Goal: Task Accomplishment & Management: Manage account settings

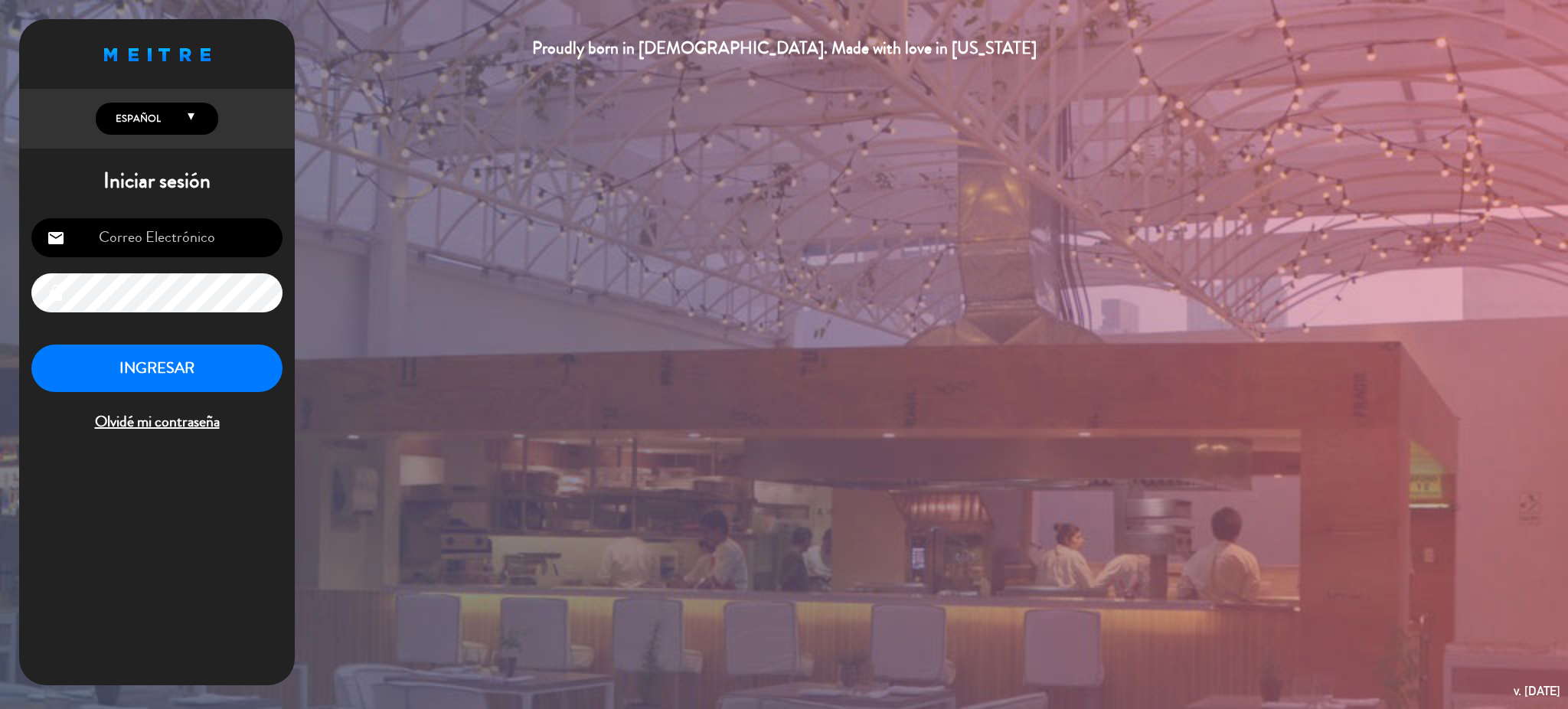
type input "[EMAIL_ADDRESS][DOMAIN_NAME]"
click at [193, 372] on button "INGRESAR" at bounding box center [157, 369] width 251 height 48
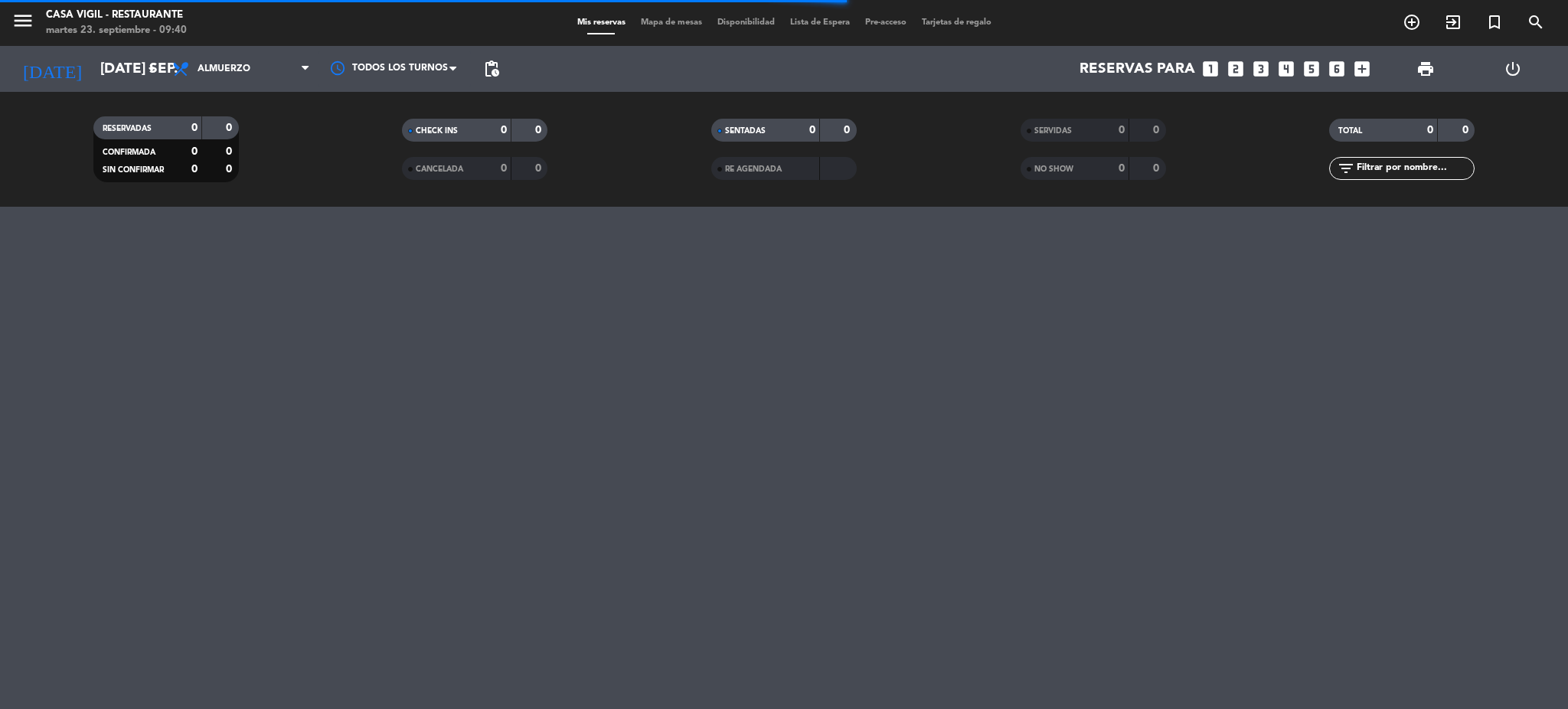
click at [10, 29] on div "menu Casa [PERSON_NAME] - Restaurante martes 23. septiembre - 09:40" at bounding box center [196, 23] width 392 height 36
click at [17, 28] on icon "menu" at bounding box center [22, 20] width 23 height 23
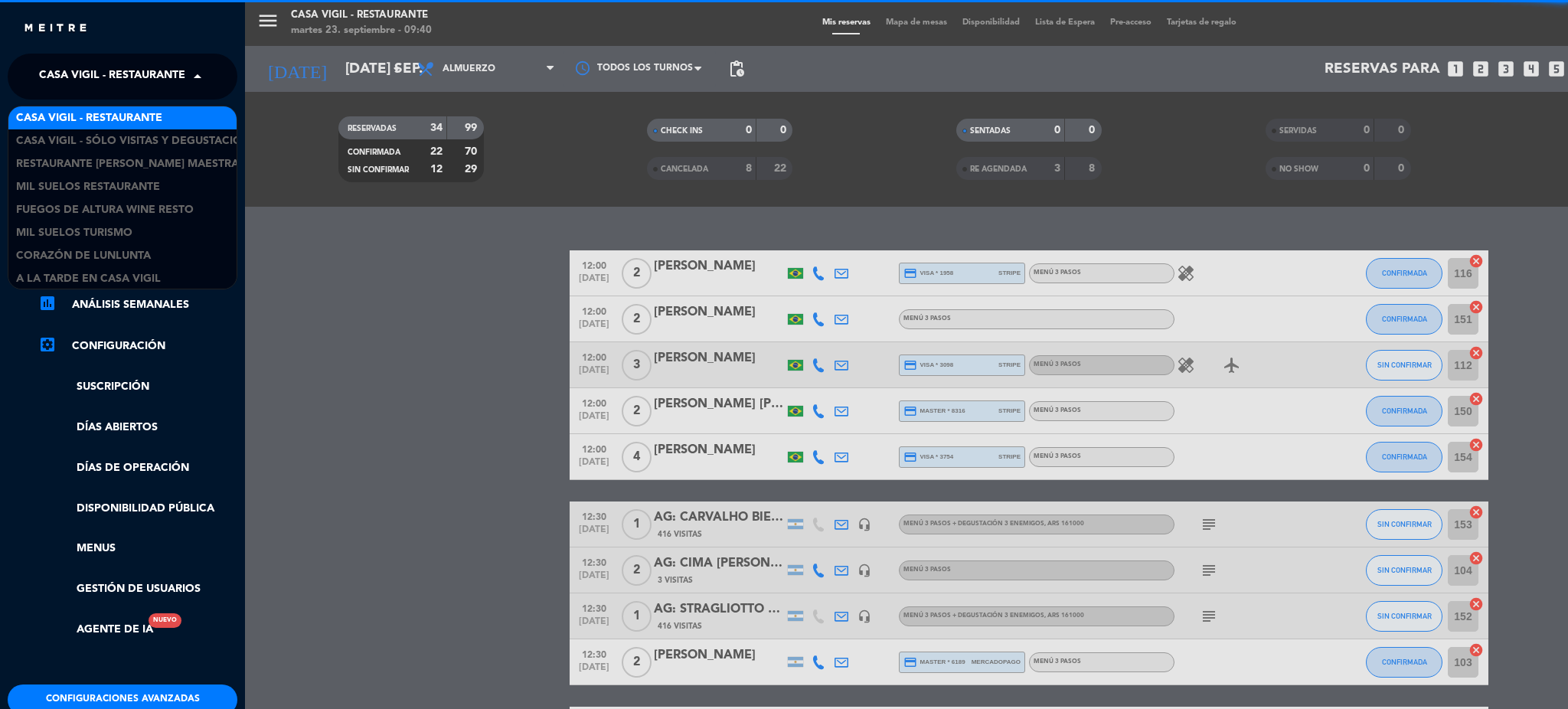
click at [114, 80] on span "Casa Vigil - Restaurante" at bounding box center [112, 76] width 146 height 32
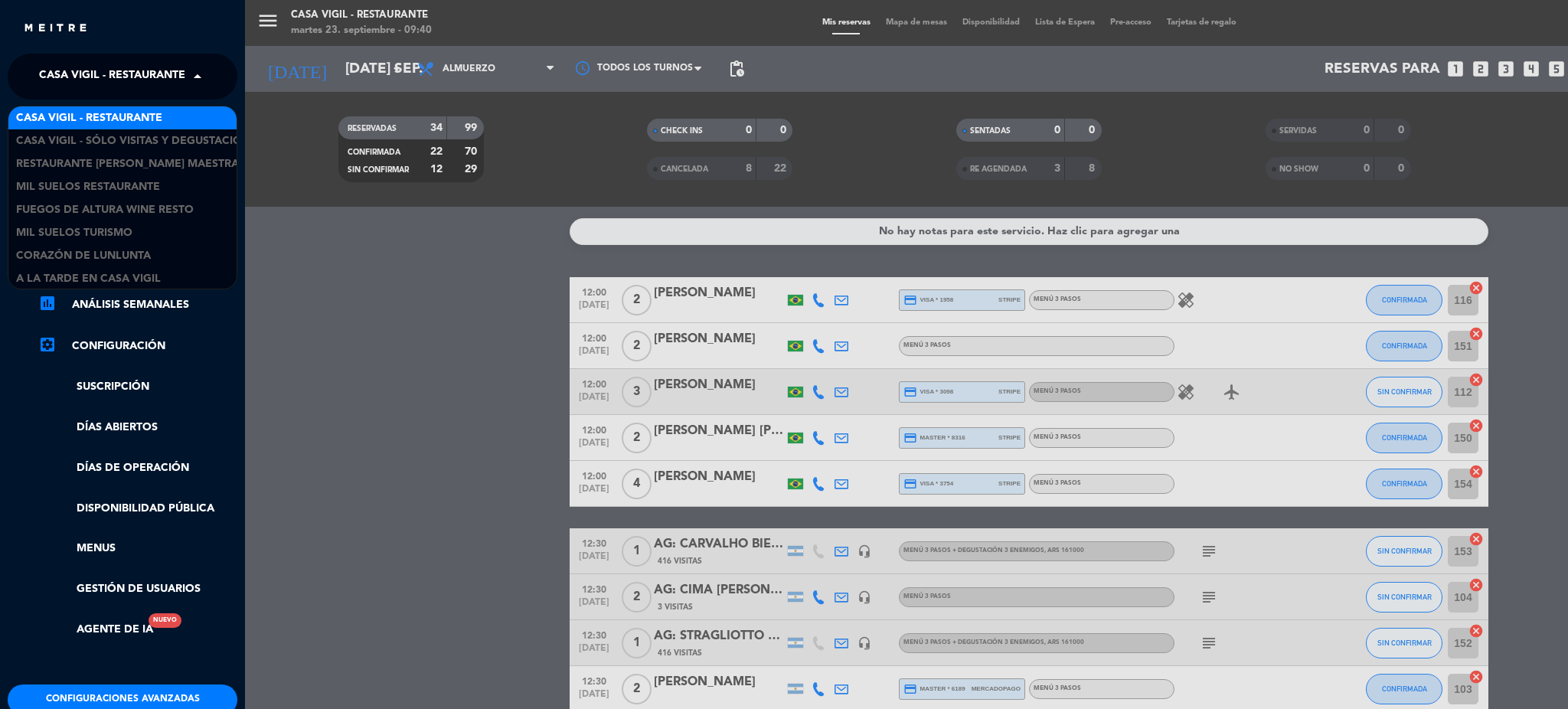
click at [118, 118] on span "Casa Vigil - Restaurante" at bounding box center [89, 117] width 146 height 18
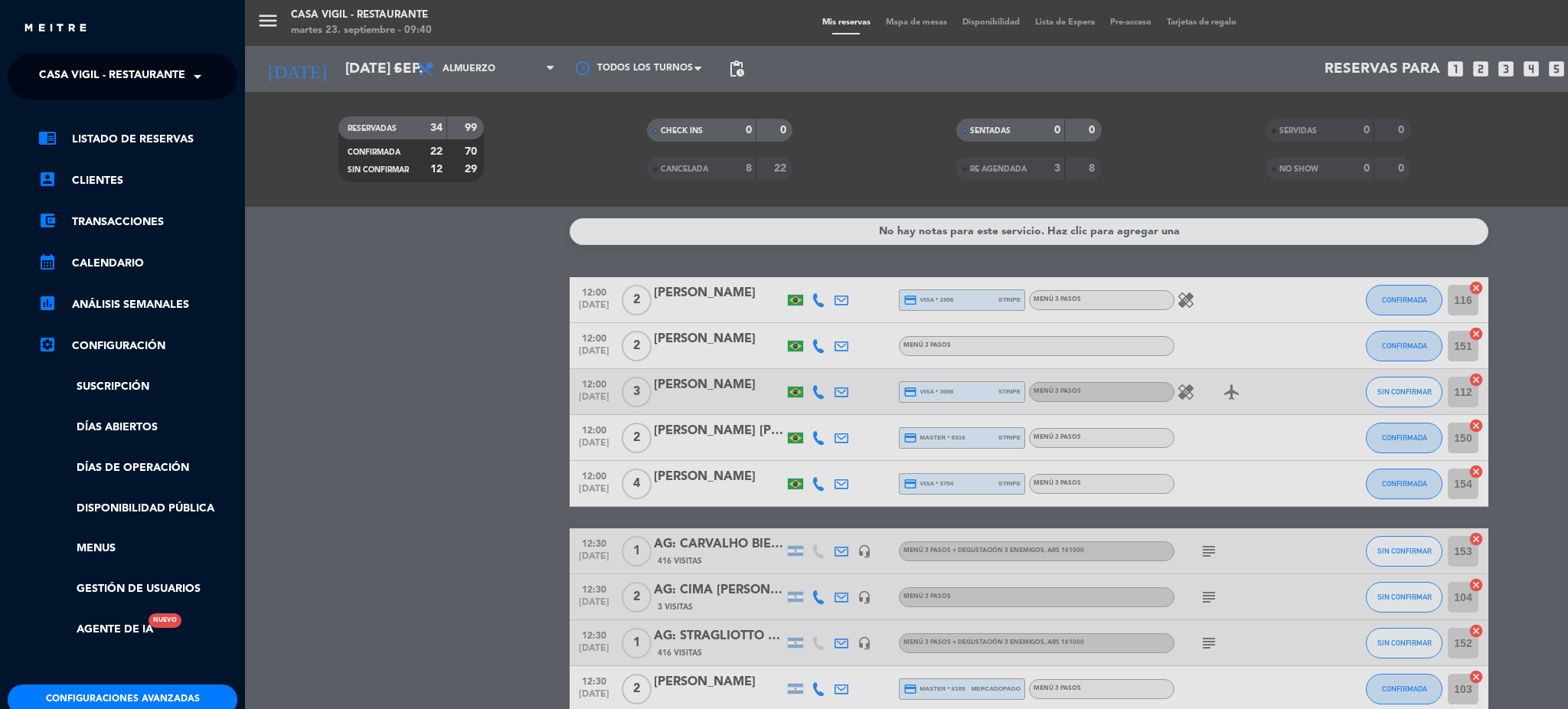
click at [425, 361] on div "menu Casa [PERSON_NAME] - Restaurante martes 23. septiembre - 09:40 Mis reserva…" at bounding box center [1029, 354] width 1568 height 709
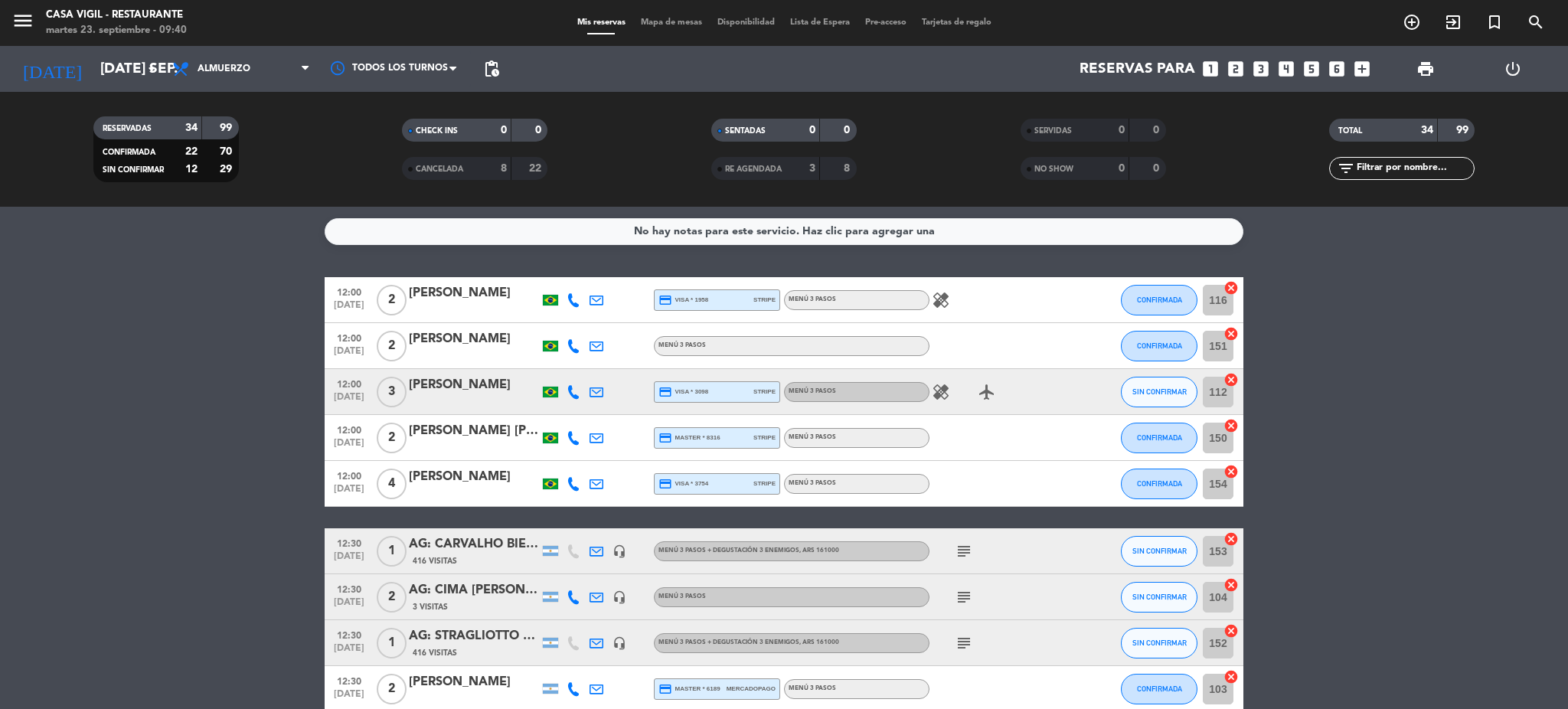
click at [1175, 160] on input "text" at bounding box center [1415, 168] width 118 height 17
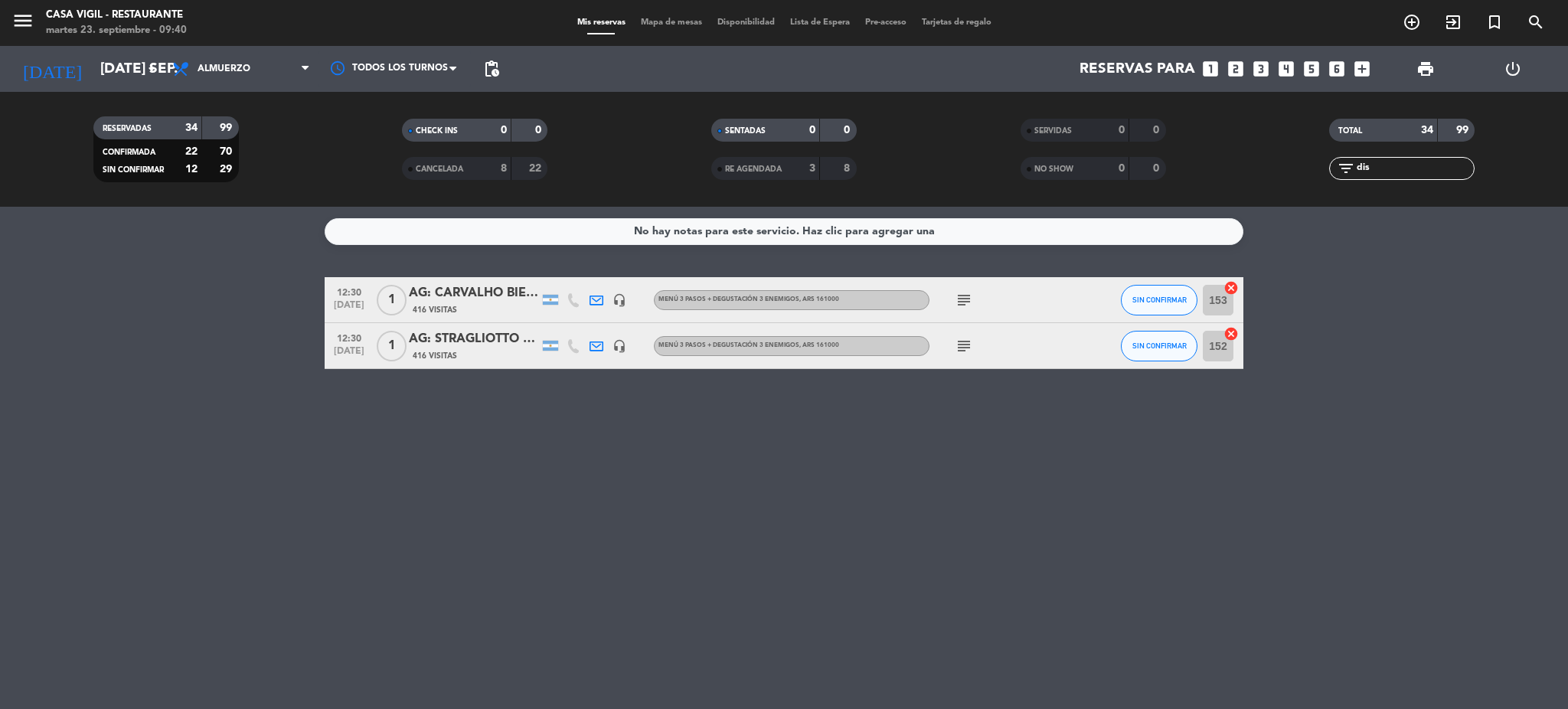
type input "dis"
click at [479, 295] on div "AG: CARVALHO BIERENDE CLEUSA X1 / DISTINTOS" at bounding box center [473, 293] width 130 height 20
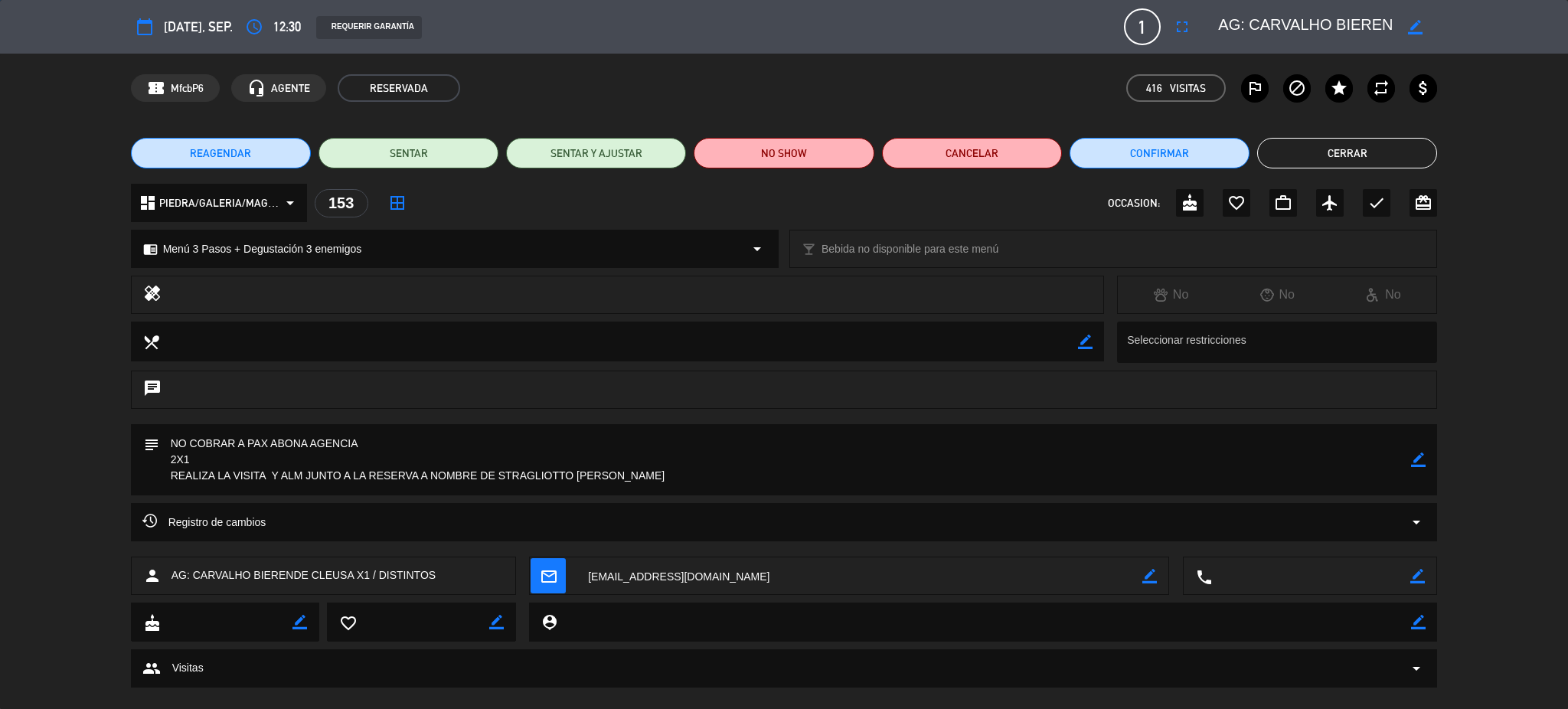
drag, startPoint x: 1319, startPoint y: 29, endPoint x: 1370, endPoint y: 29, distance: 51.0
click at [1175, 29] on edit-booking-info-modal "calendar_today [DATE], sep. access_time 12:30 REQUERIR GARANTÍA 1 AG: [PERSON_N…" at bounding box center [784, 354] width 1568 height 709
drag, startPoint x: 1330, startPoint y: 28, endPoint x: 1400, endPoint y: 29, distance: 70.0
click at [1175, 29] on div "border_color" at bounding box center [1322, 27] width 229 height 28
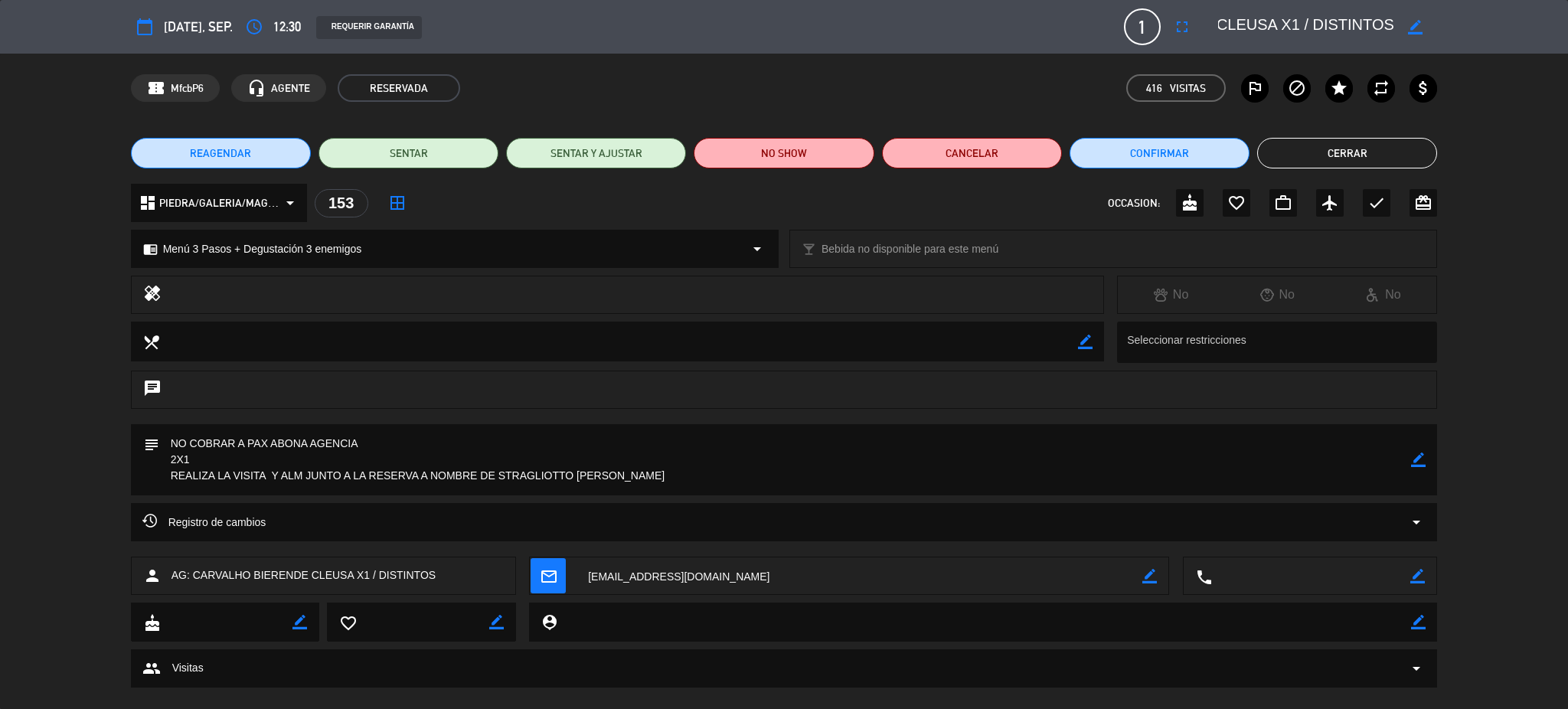
click at [1175, 25] on icon "border_color" at bounding box center [1415, 28] width 15 height 15
click at [1175, 20] on textarea at bounding box center [1305, 27] width 176 height 28
type textarea "AG: [PERSON_NAME] BIERENDE CLEUSA X2 / DISTINTOS"
click at [1175, 28] on icon at bounding box center [1415, 28] width 15 height 15
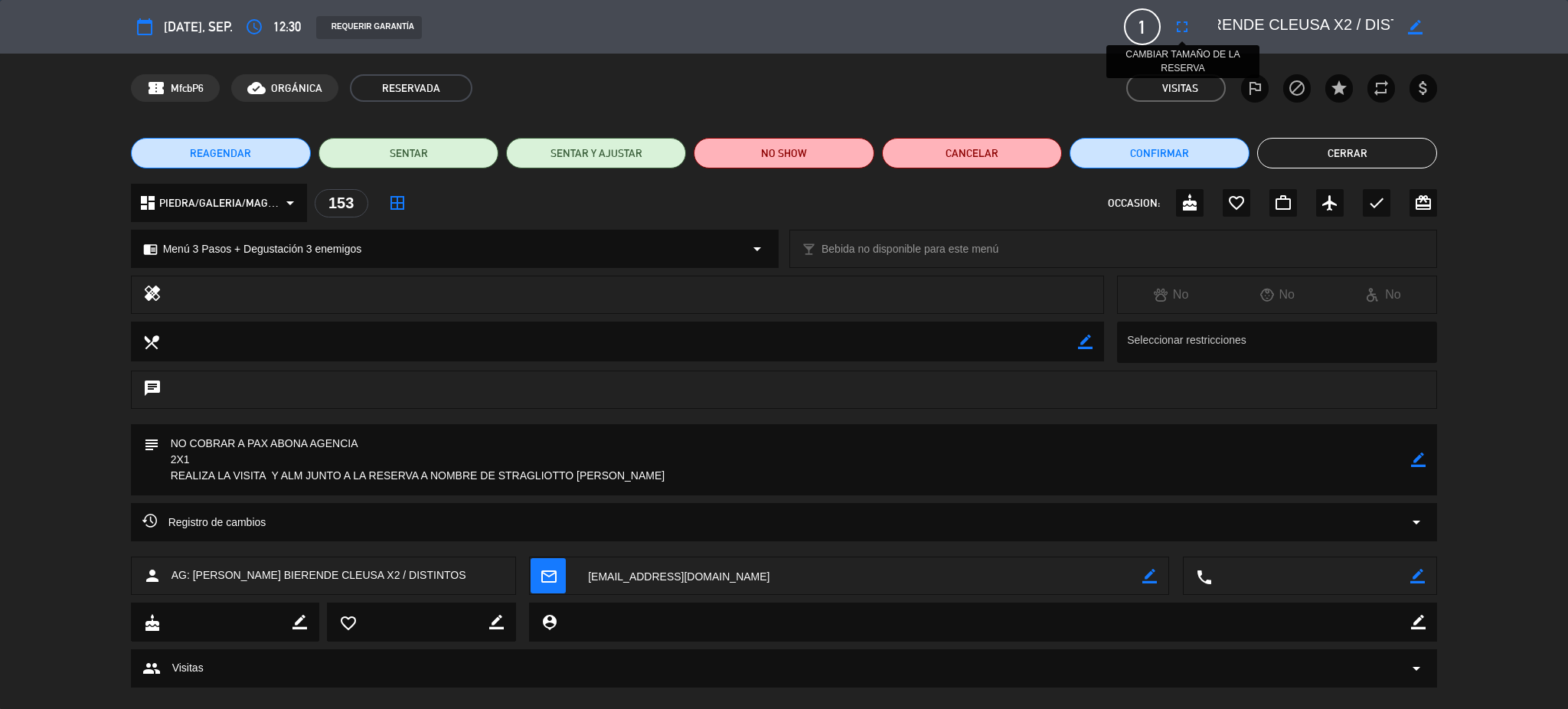
click at [1175, 26] on icon "fullscreen" at bounding box center [1182, 27] width 18 height 18
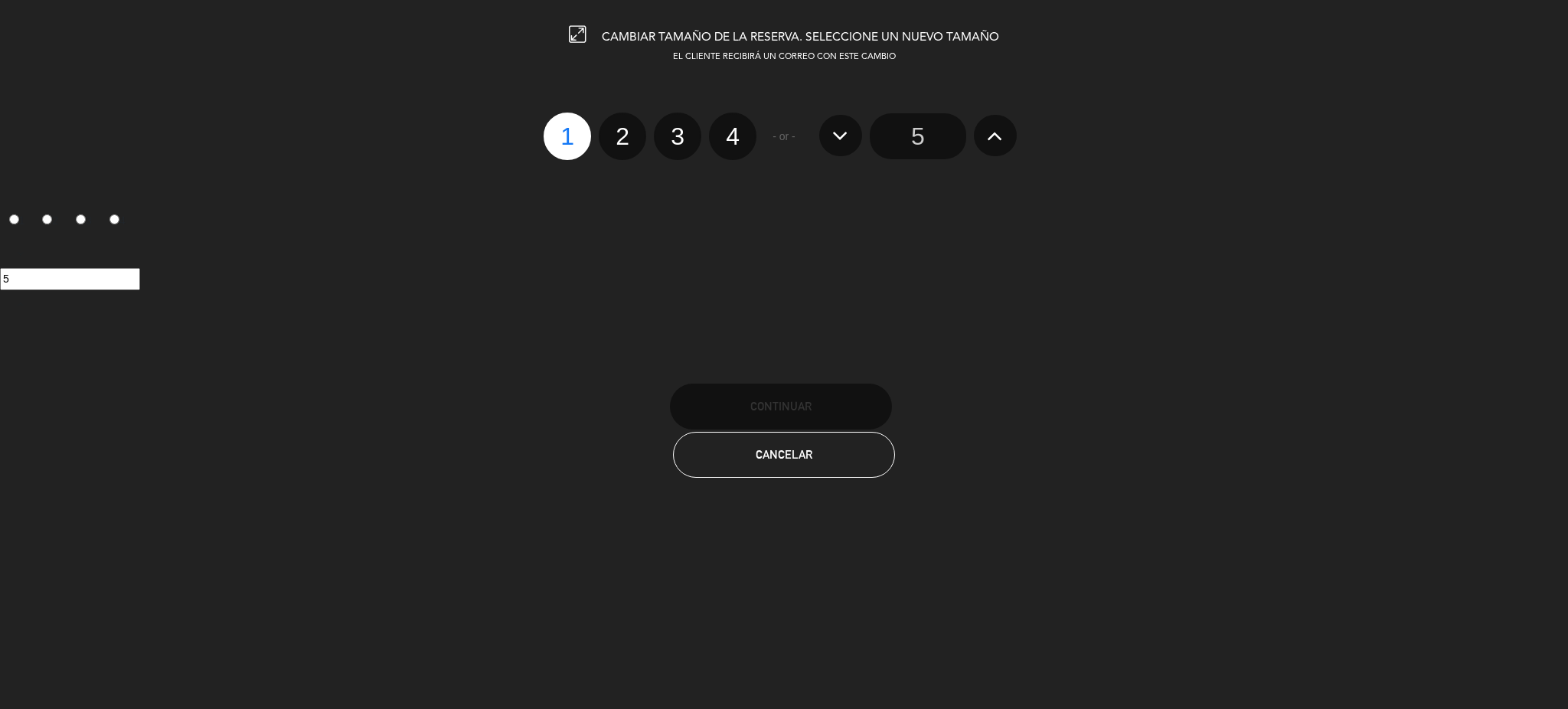
click at [618, 135] on label "2" at bounding box center [622, 136] width 47 height 47
click at [618, 128] on input "2" at bounding box center [620, 123] width 10 height 10
radio input "true"
radio input "false"
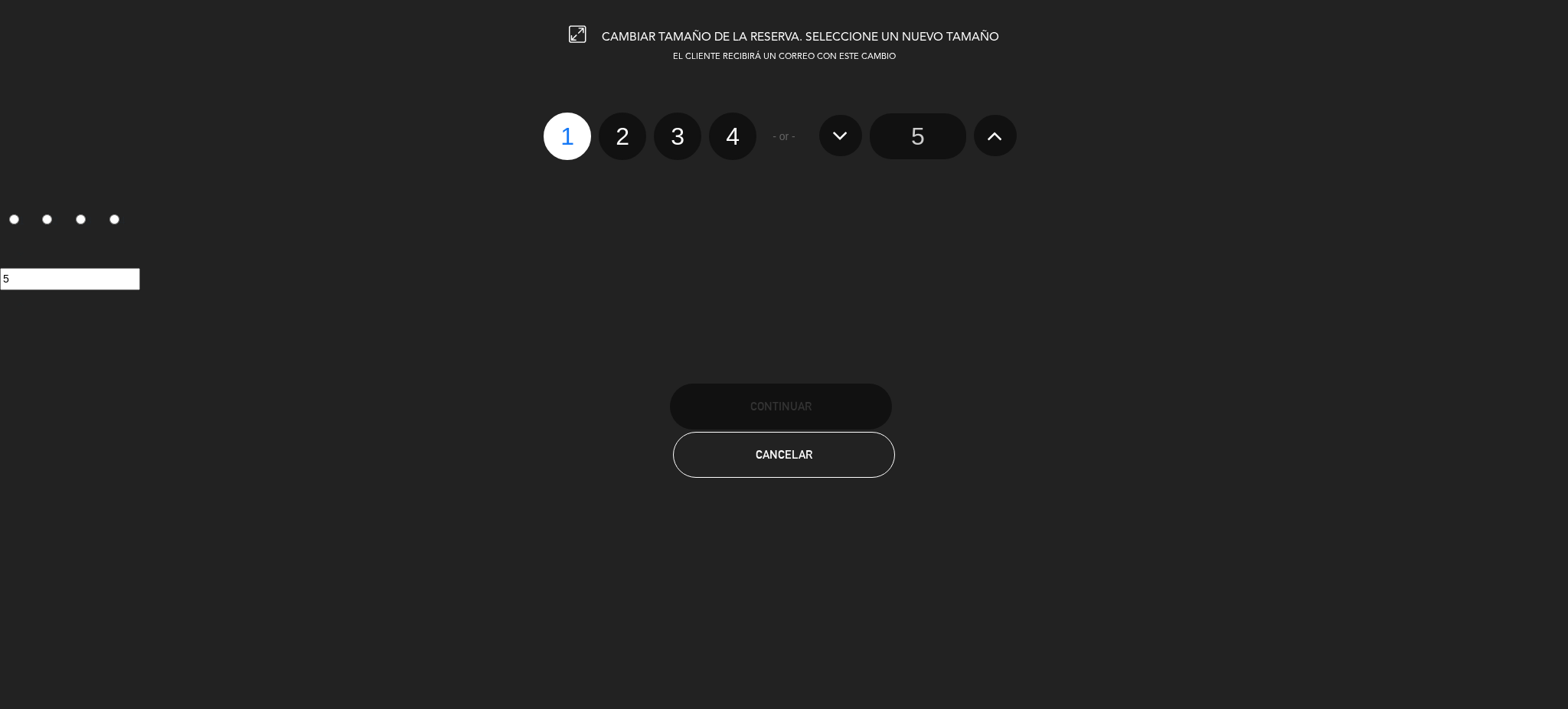
radio input "false"
radio input "true"
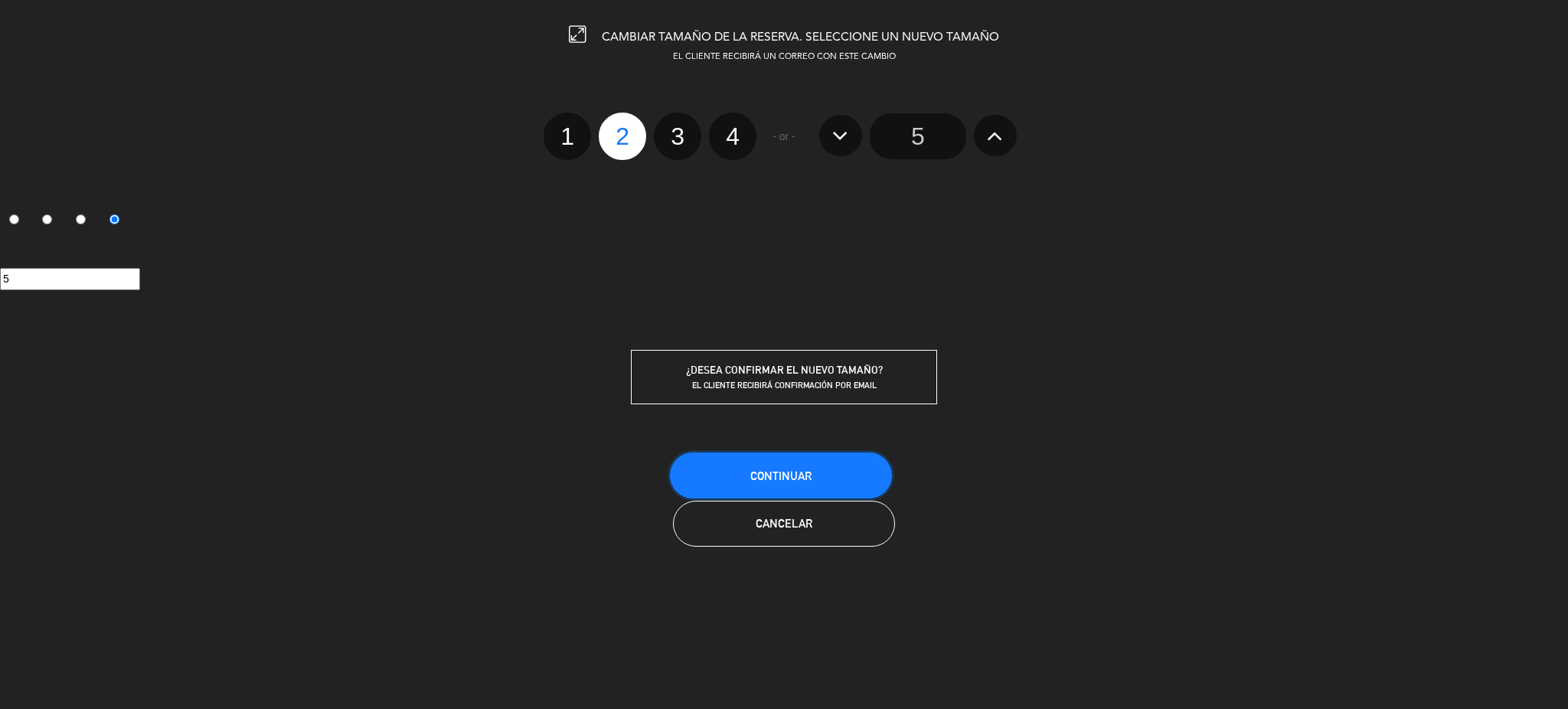
click at [785, 458] on button "Continuar" at bounding box center [781, 475] width 222 height 46
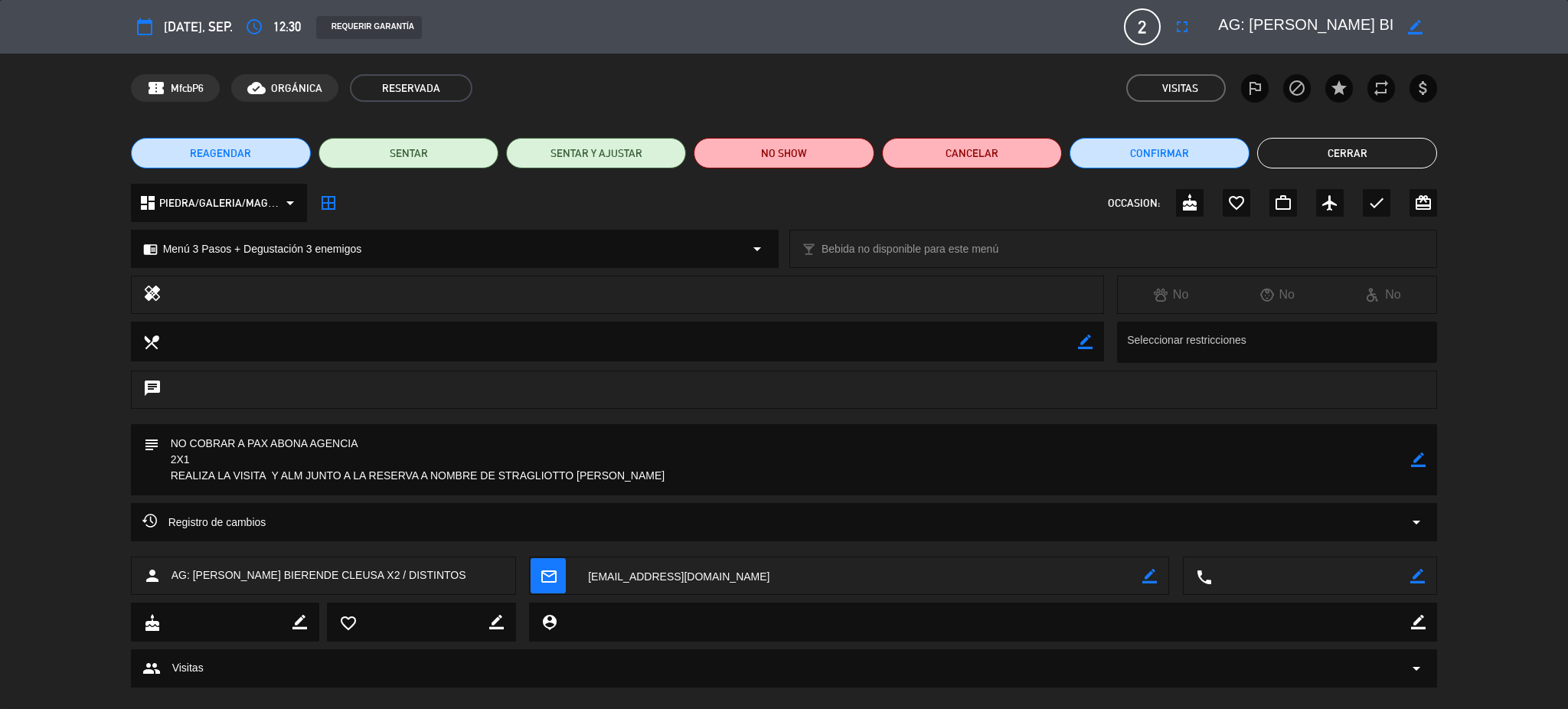
click at [1175, 159] on button "Cerrar" at bounding box center [1347, 153] width 180 height 31
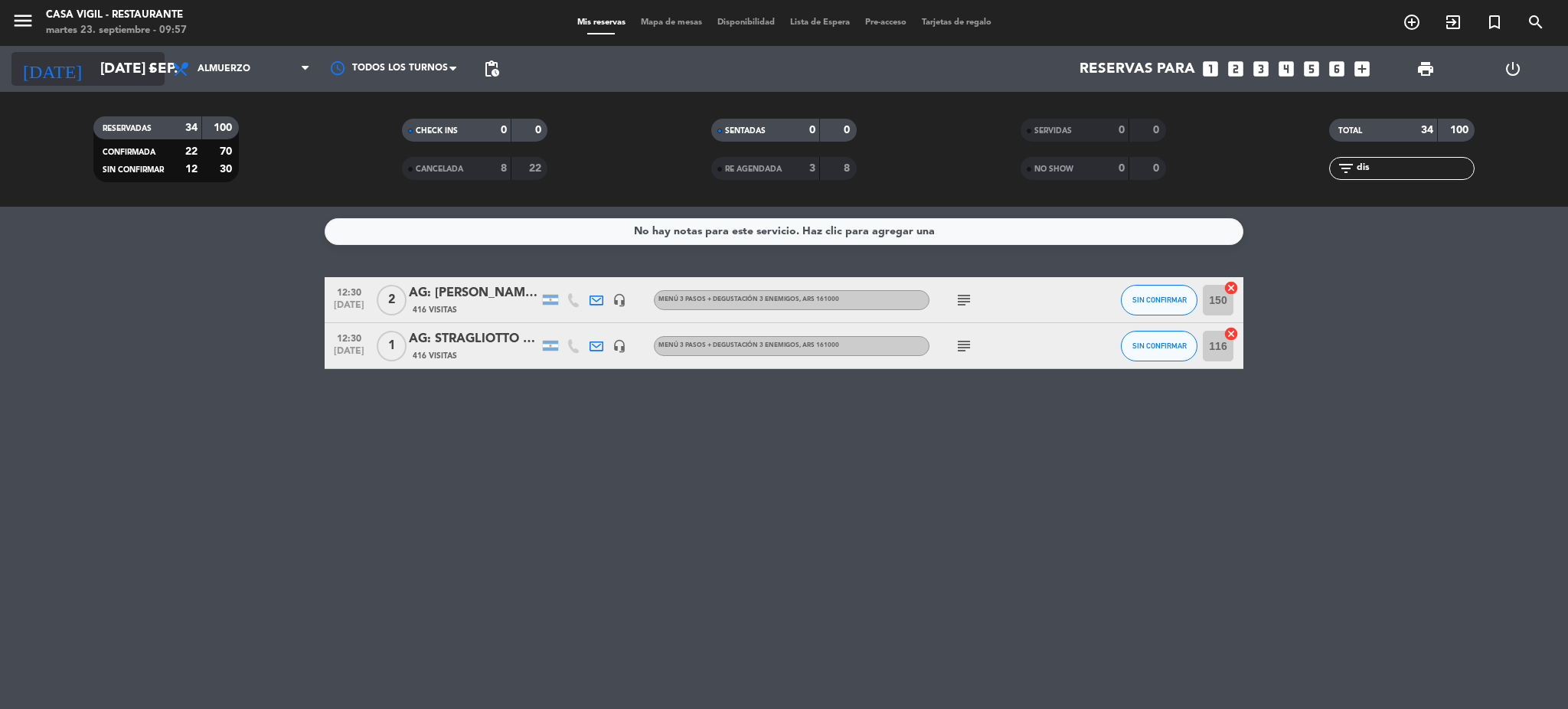
click at [111, 77] on input "[DATE] sep." at bounding box center [185, 68] width 185 height 32
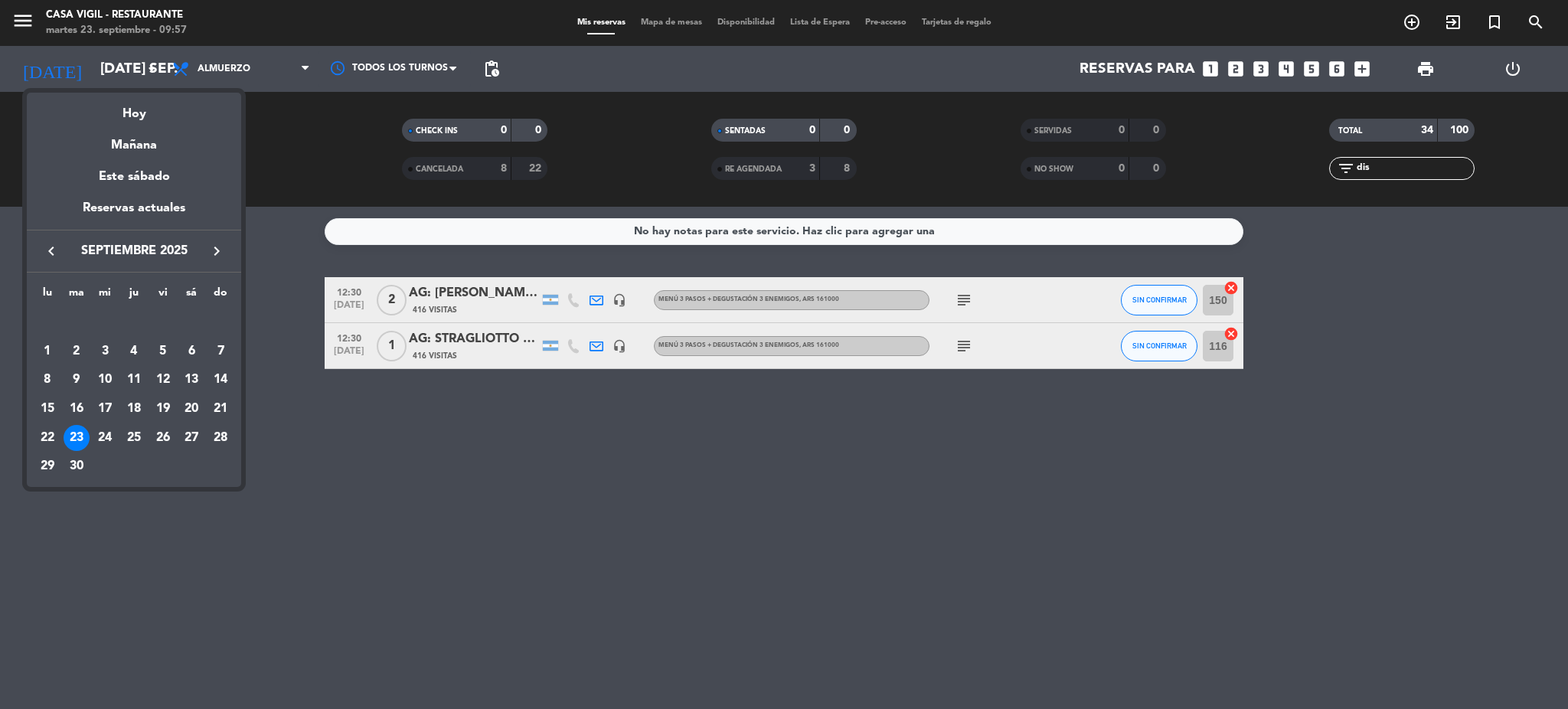
click at [225, 73] on div at bounding box center [784, 354] width 1568 height 709
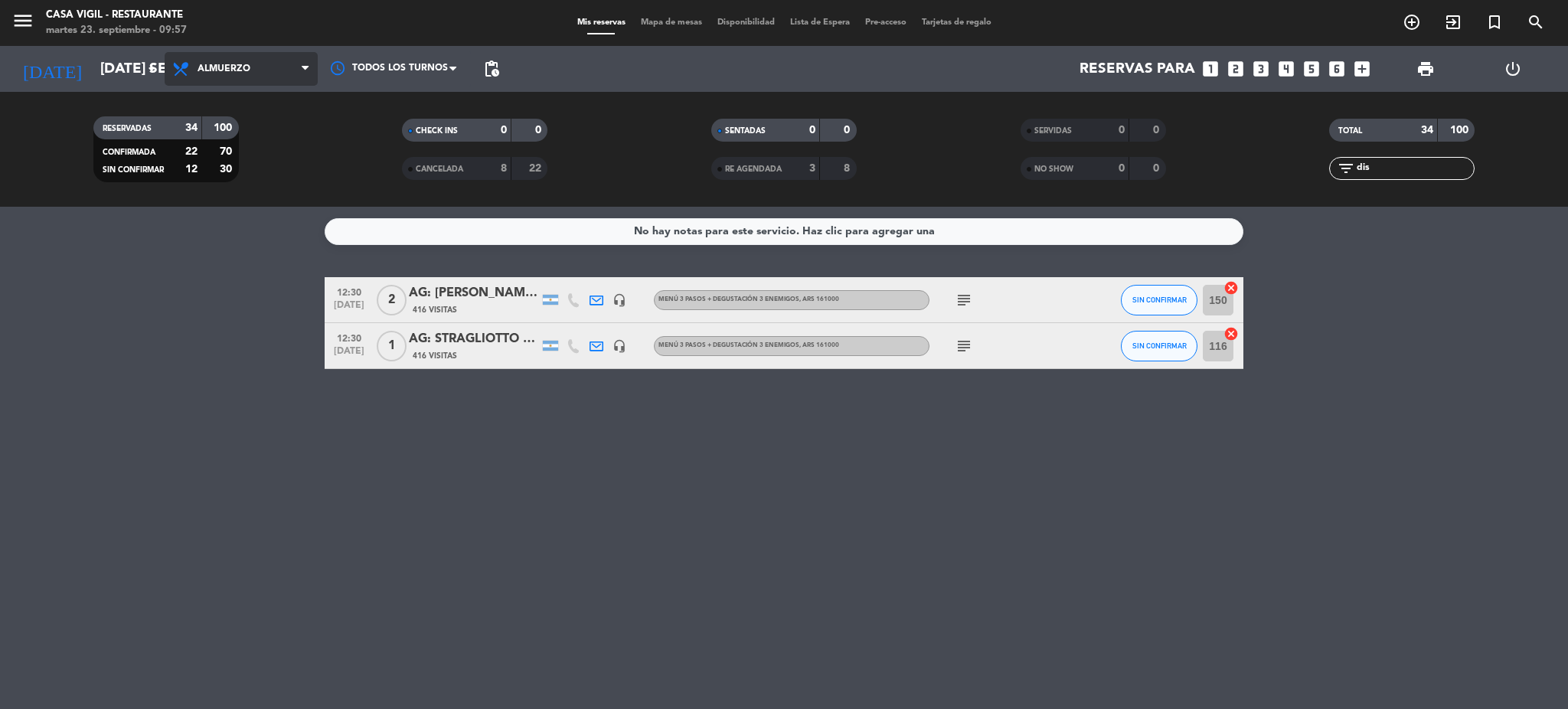
click at [238, 64] on span "Almuerzo" at bounding box center [224, 69] width 53 height 11
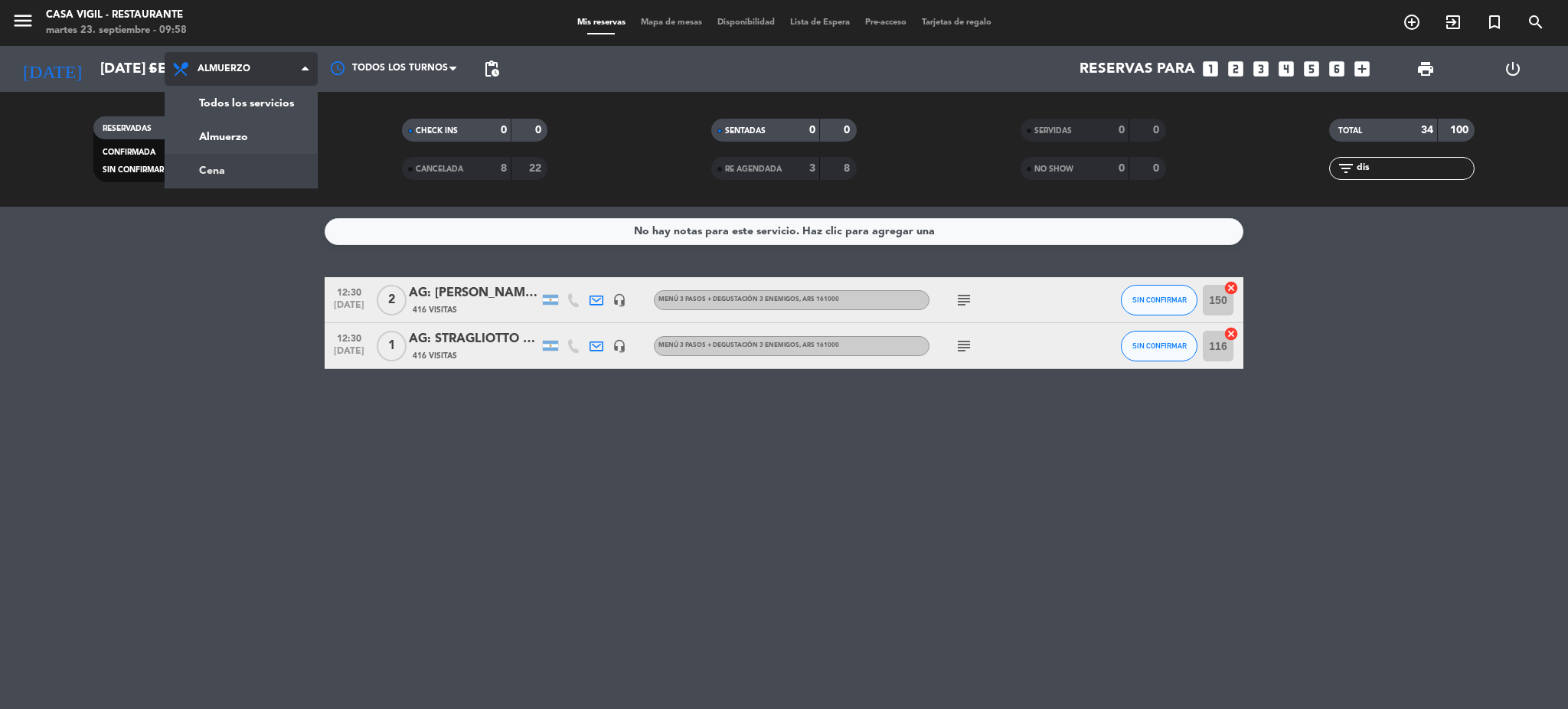
click at [229, 171] on div "menu Casa [PERSON_NAME] - Restaurante martes 23. septiembre - 09:58 Mis reserva…" at bounding box center [784, 104] width 1568 height 207
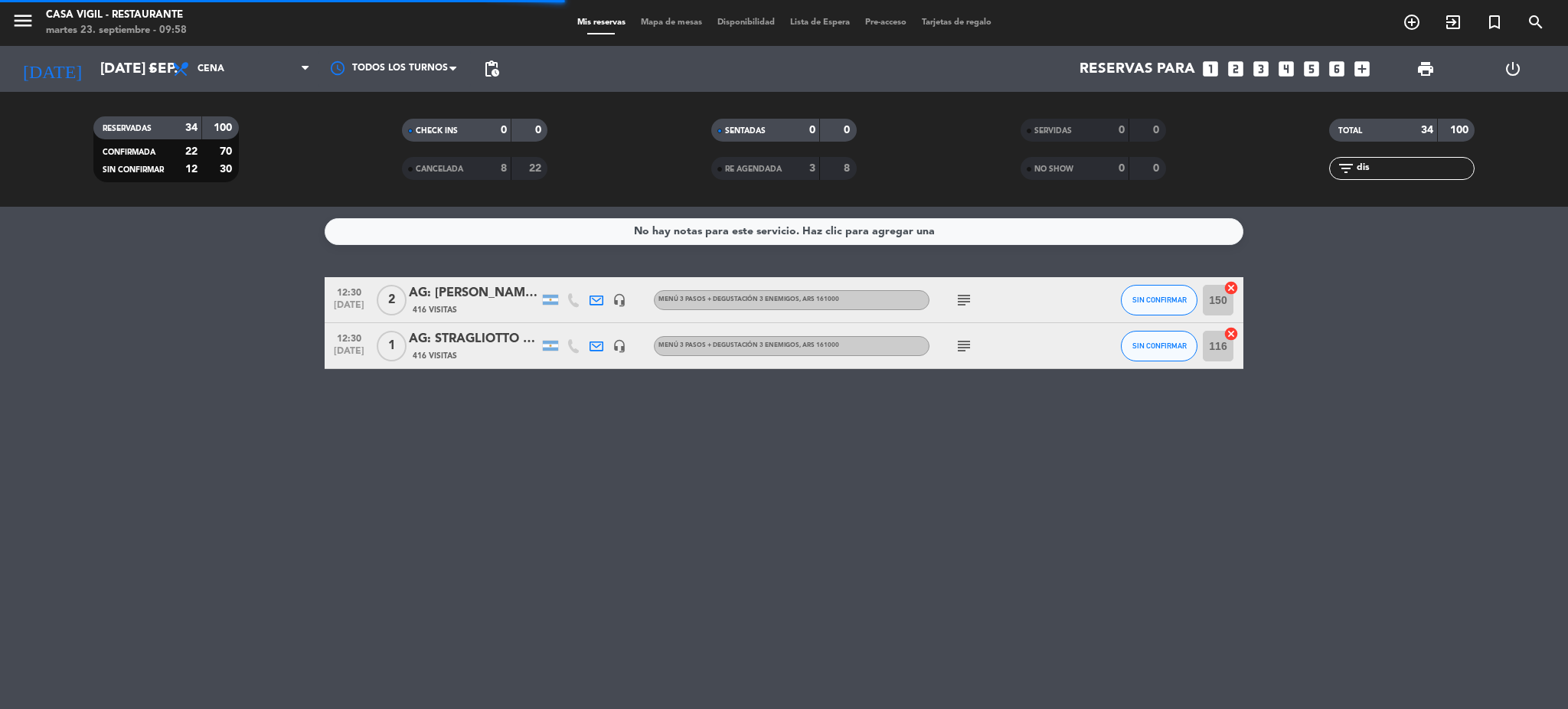
drag, startPoint x: 1391, startPoint y: 172, endPoint x: 1290, endPoint y: 171, distance: 101.0
click at [1175, 158] on div "filter_list dis" at bounding box center [1402, 168] width 310 height 23
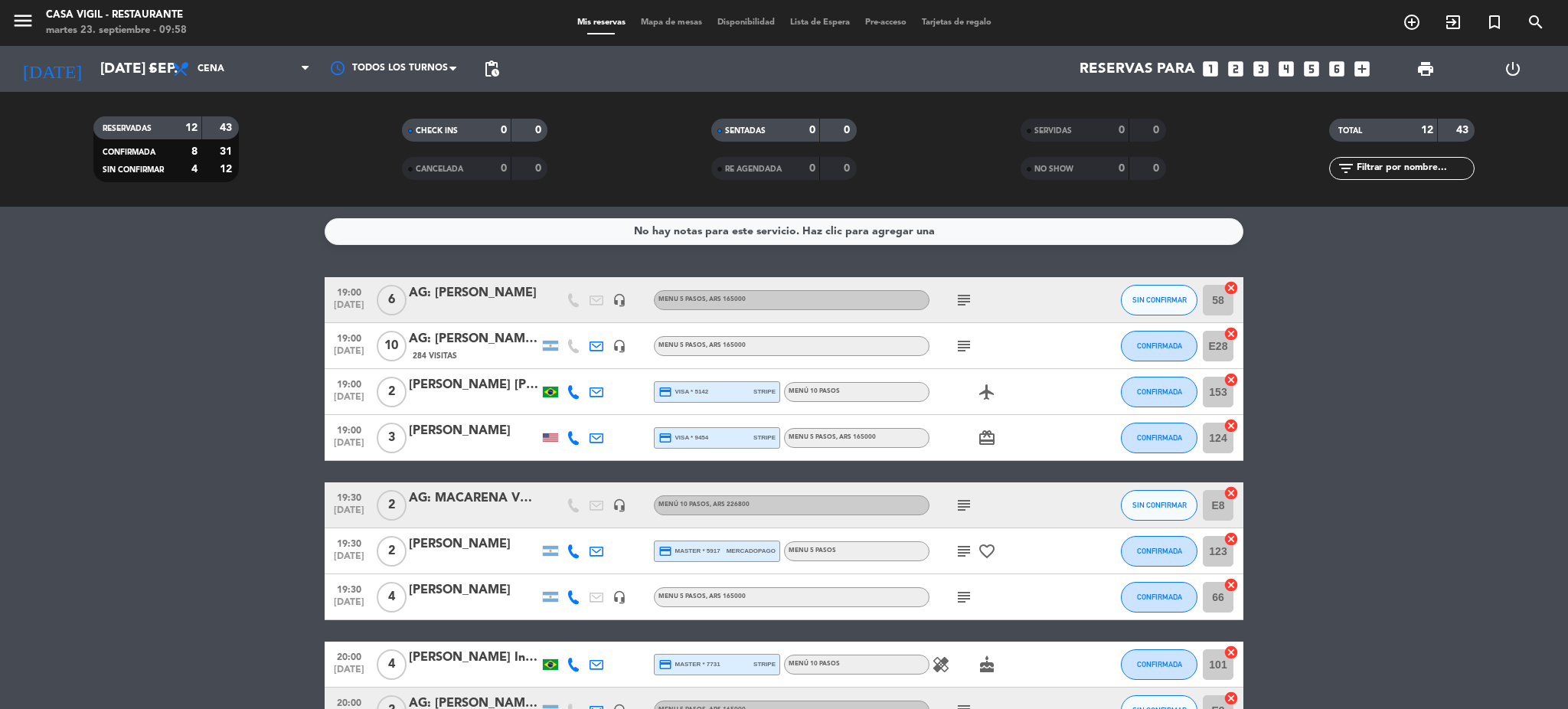
click at [962, 297] on icon "subject" at bounding box center [964, 300] width 18 height 18
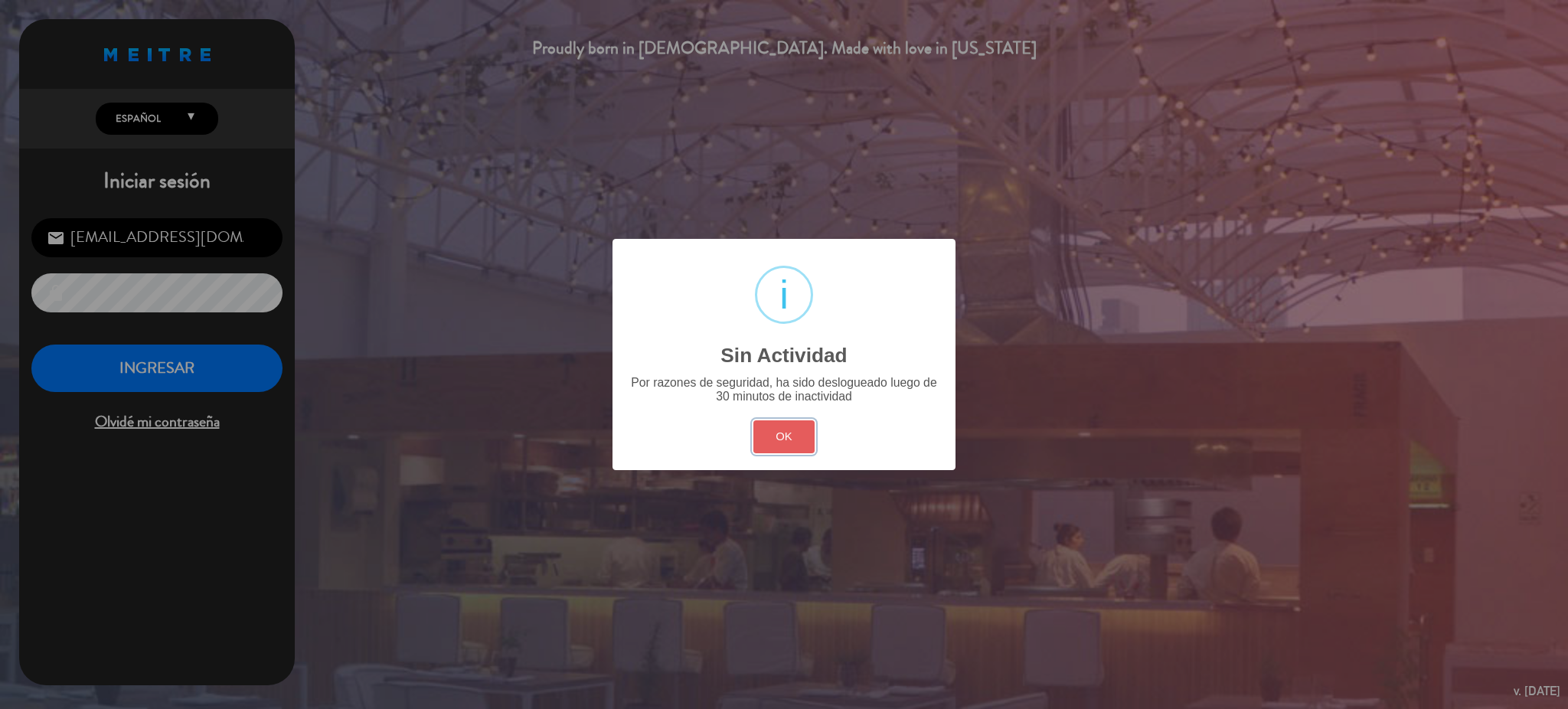
click at [784, 433] on button "OK" at bounding box center [784, 437] width 62 height 33
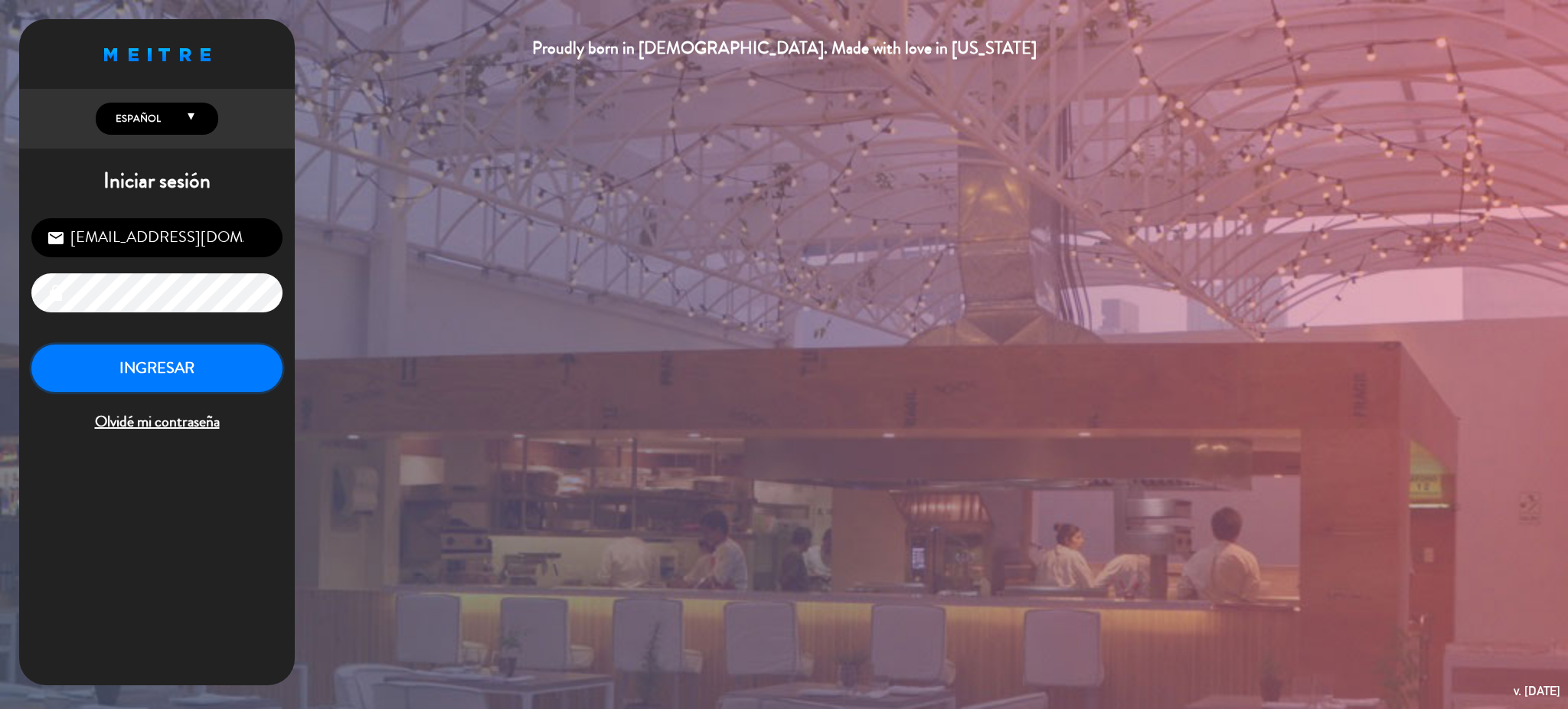
click at [148, 381] on button "INGRESAR" at bounding box center [157, 369] width 251 height 48
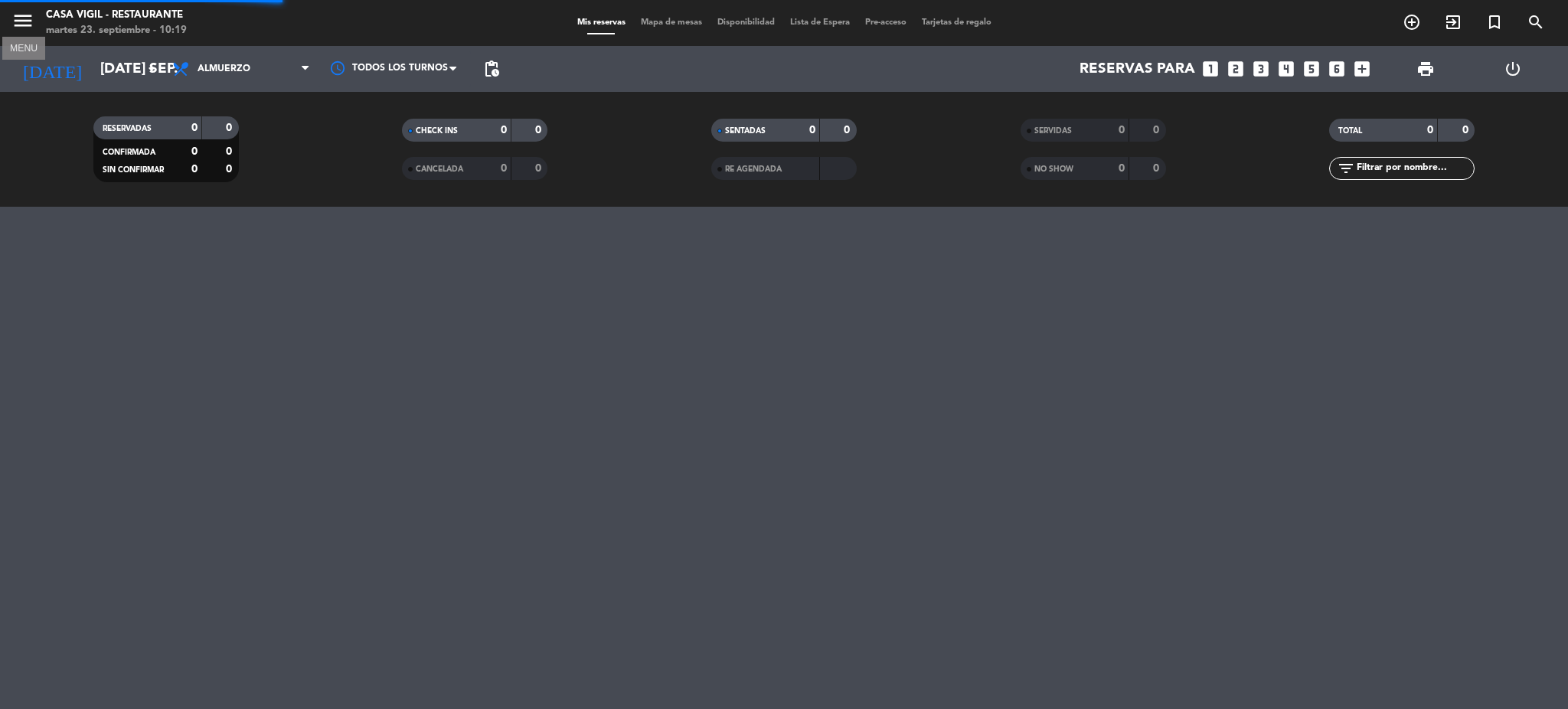
click at [22, 24] on icon "menu" at bounding box center [22, 20] width 23 height 23
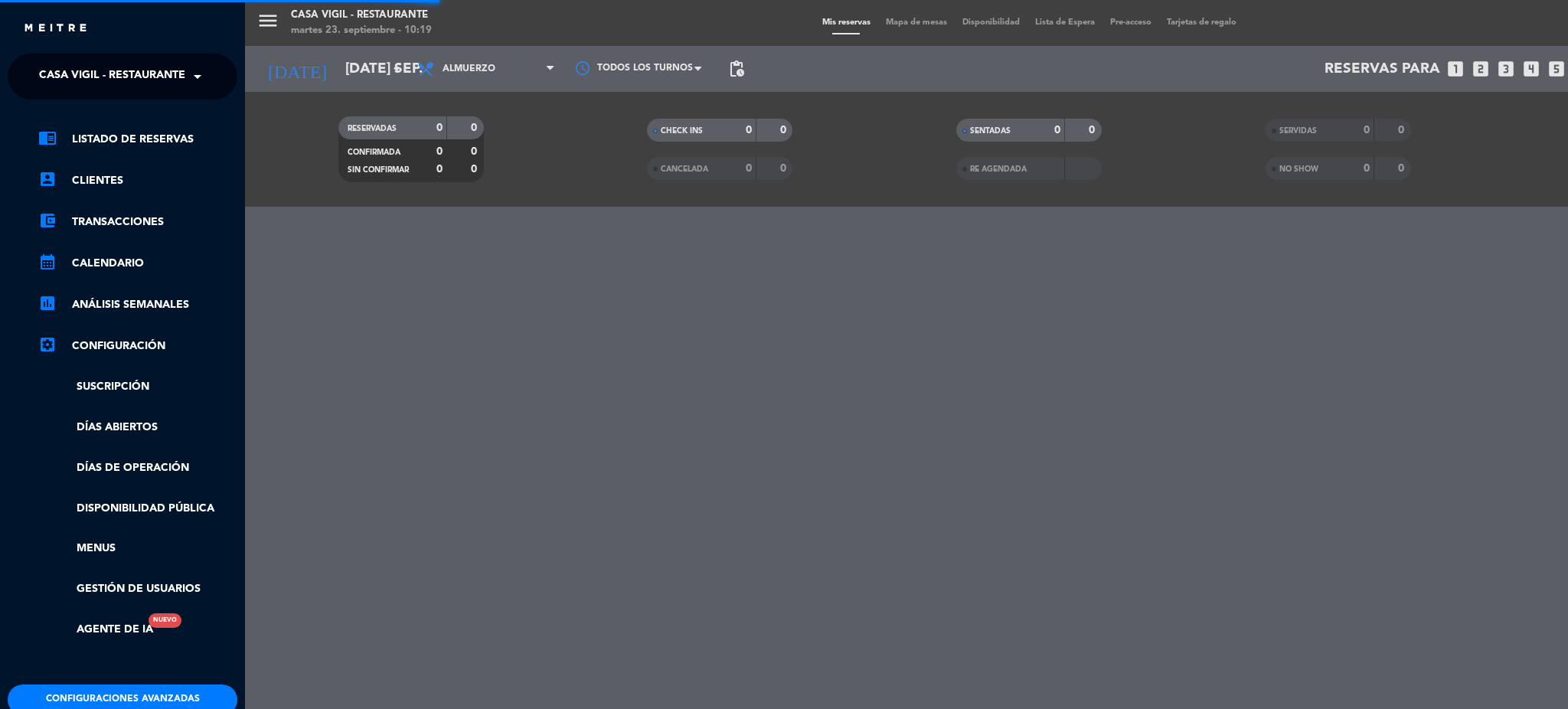
click at [144, 72] on span "Casa Vigil - Restaurante" at bounding box center [112, 76] width 146 height 32
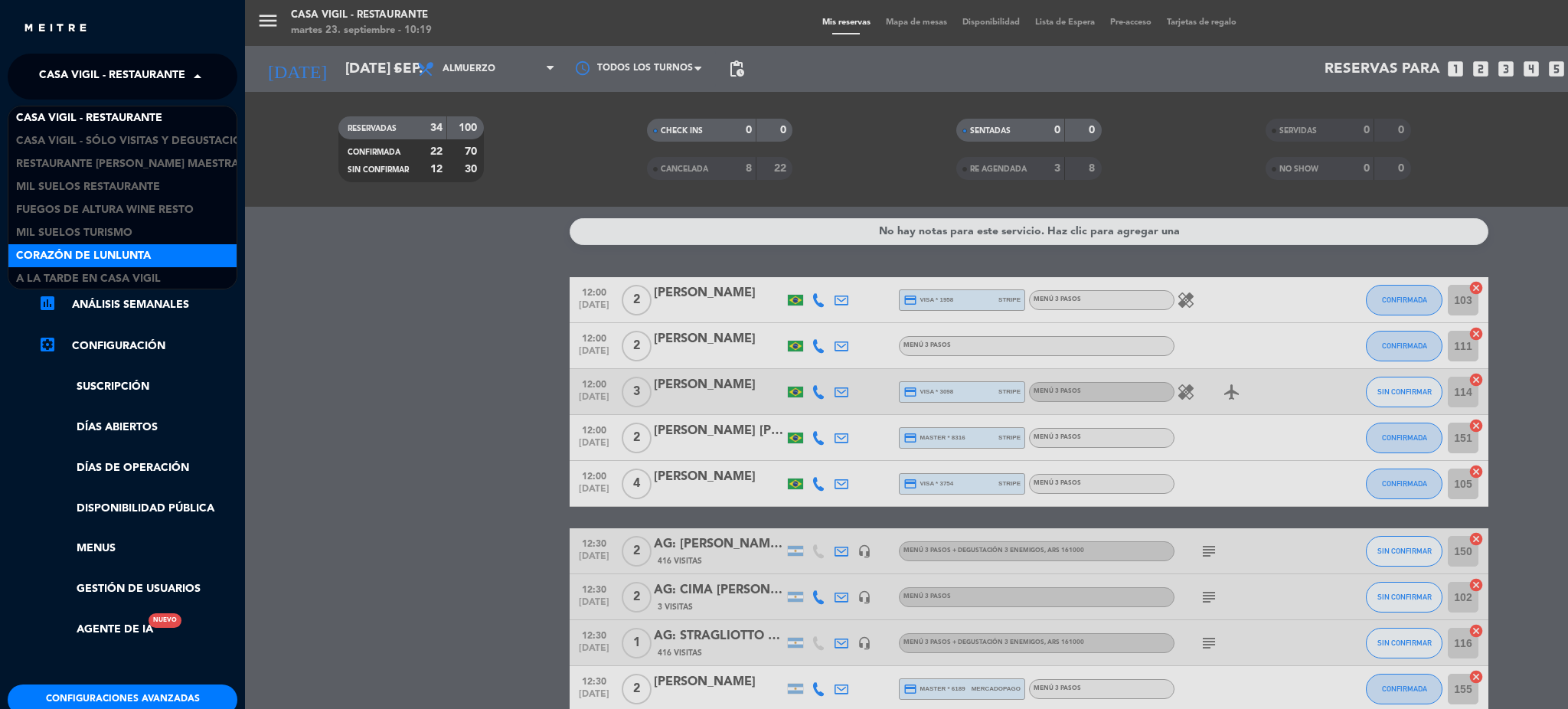
click at [136, 251] on span "Corazón de Lunlunta" at bounding box center [83, 255] width 135 height 18
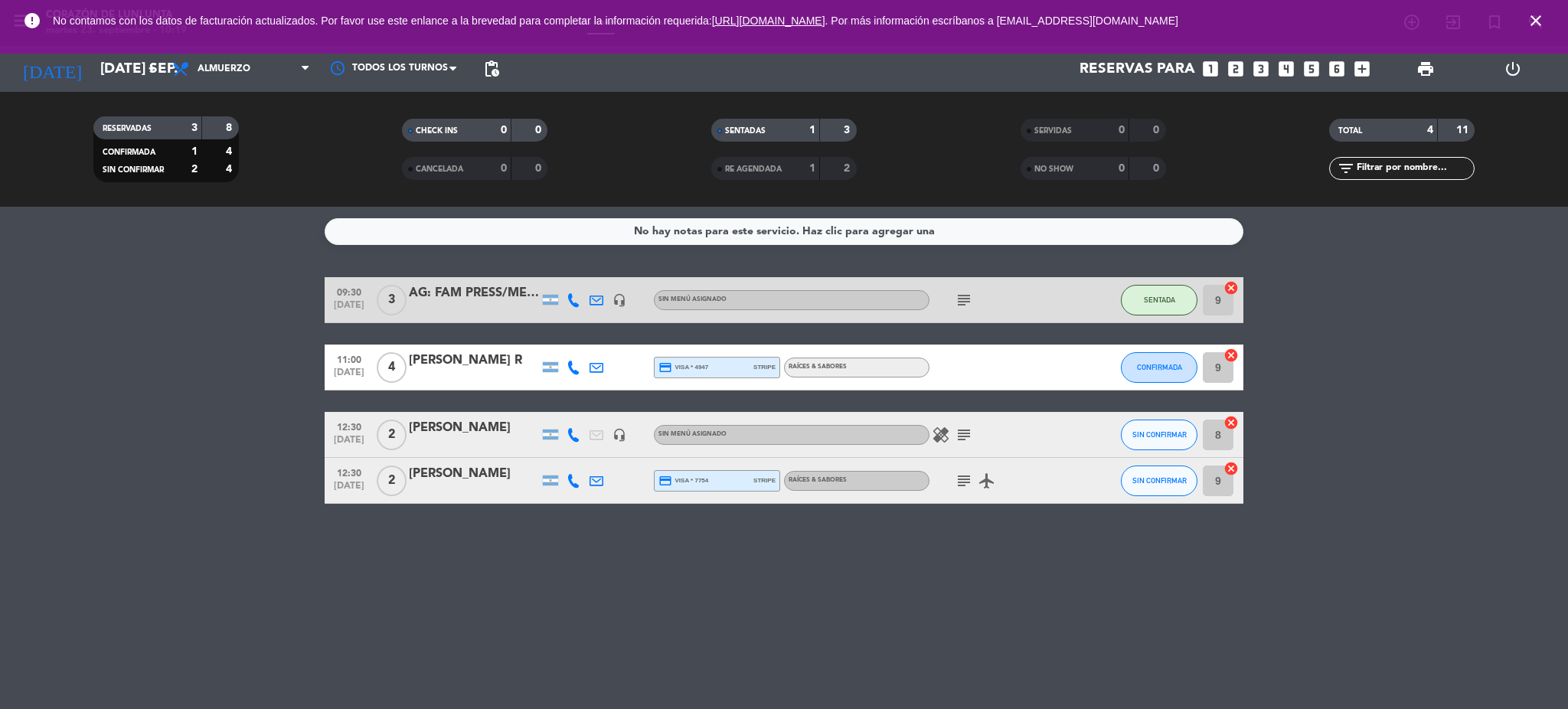
click at [456, 292] on div "AG: FAM PRESS/MELHOR MENDOZA" at bounding box center [473, 293] width 130 height 20
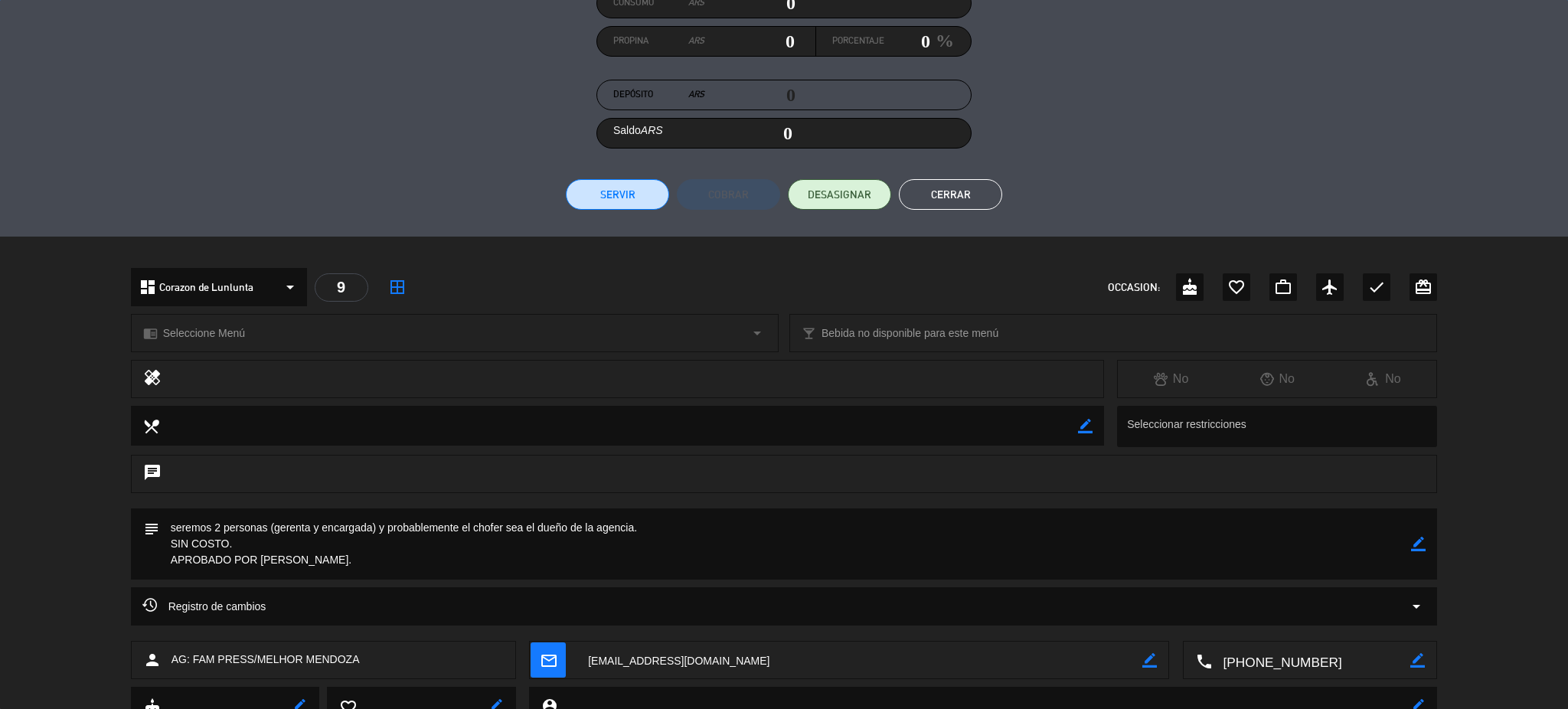
scroll to position [323, 0]
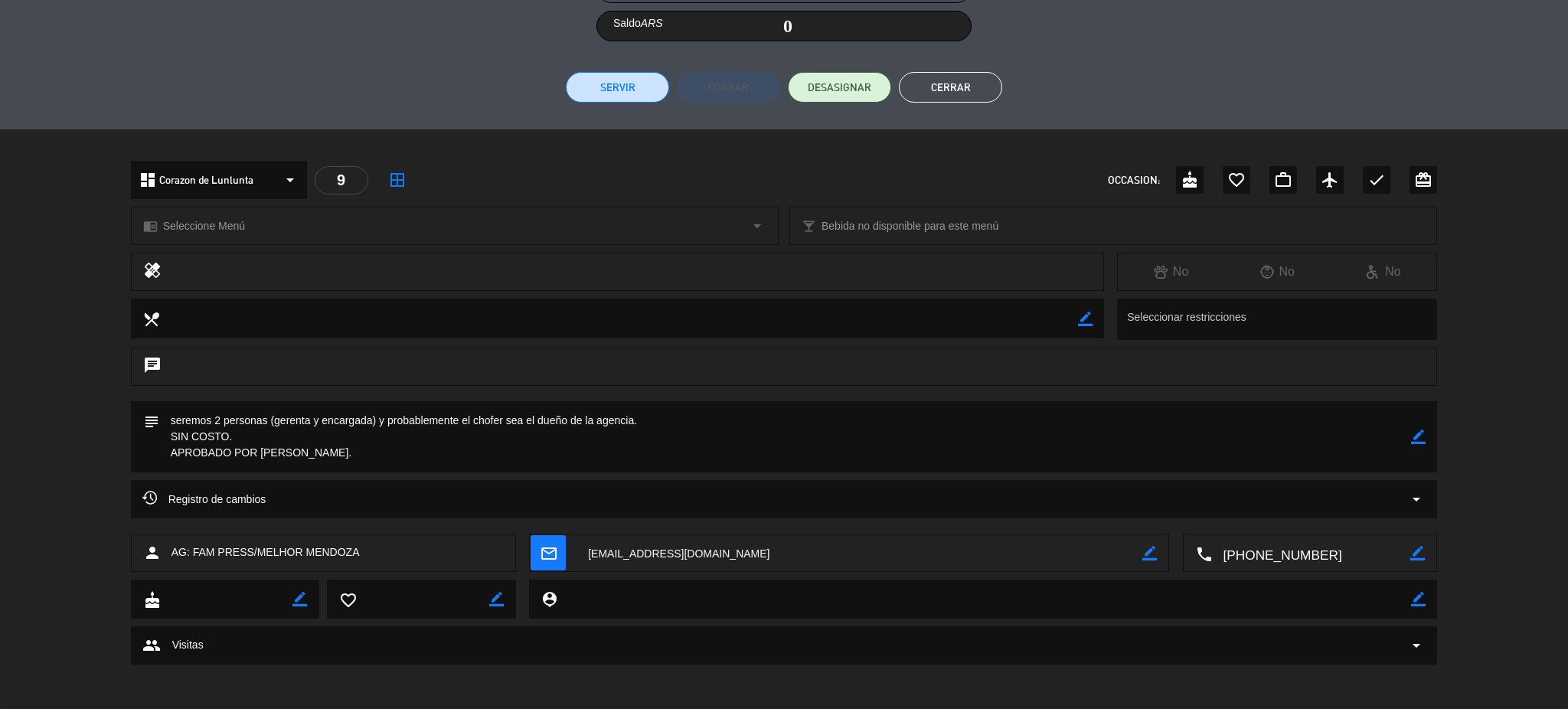
click at [962, 90] on button "Cerrar" at bounding box center [950, 87] width 104 height 31
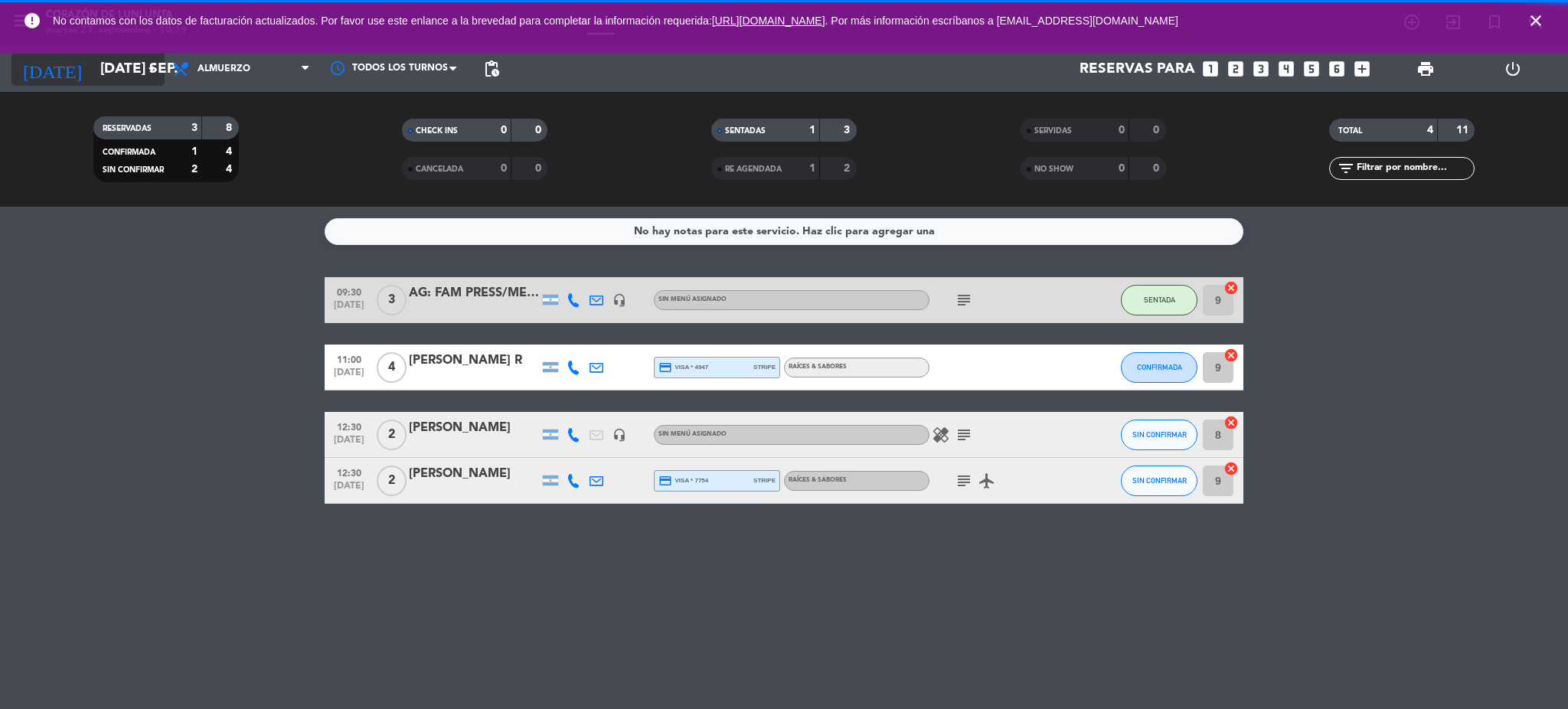
click at [122, 81] on input "[DATE] sep." at bounding box center [185, 68] width 185 height 32
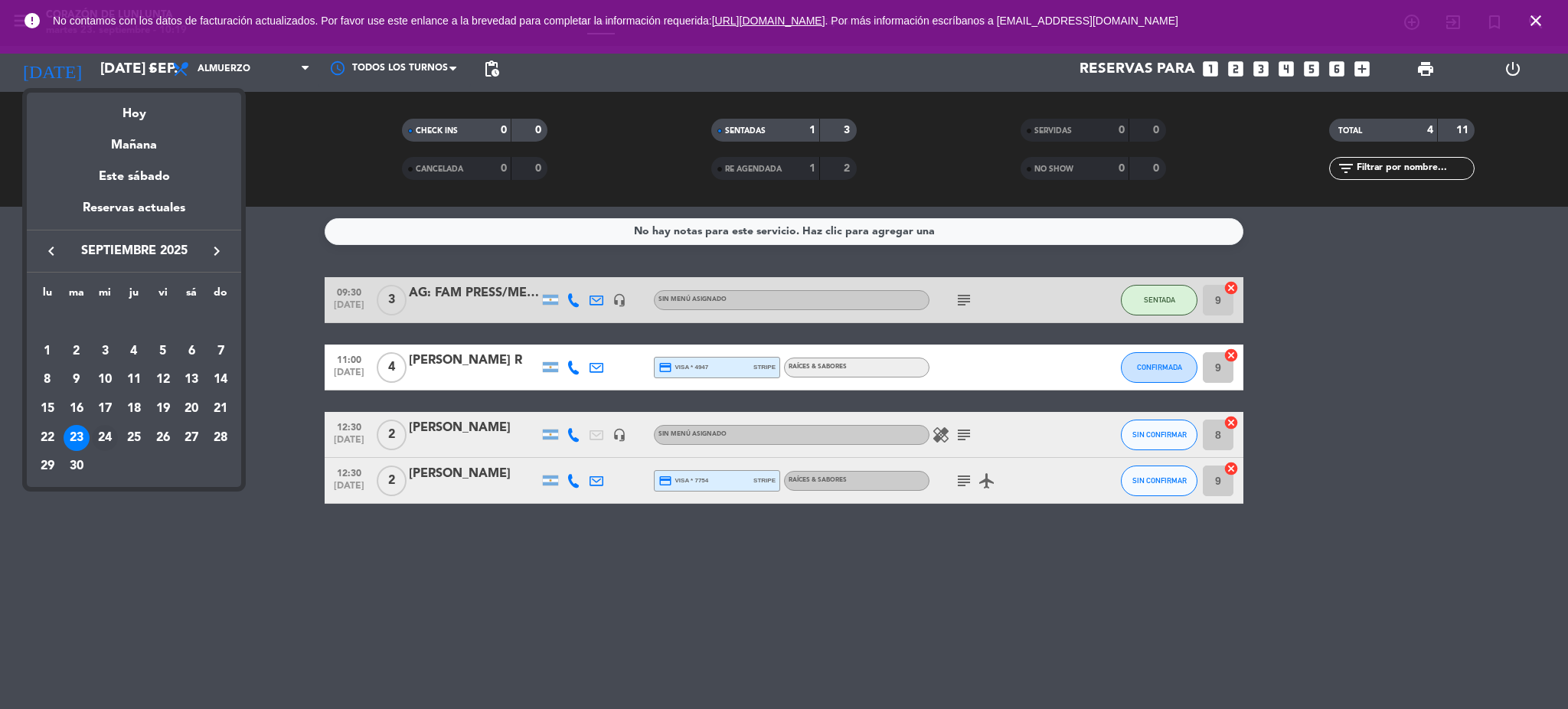
click at [104, 446] on div "24" at bounding box center [104, 438] width 26 height 26
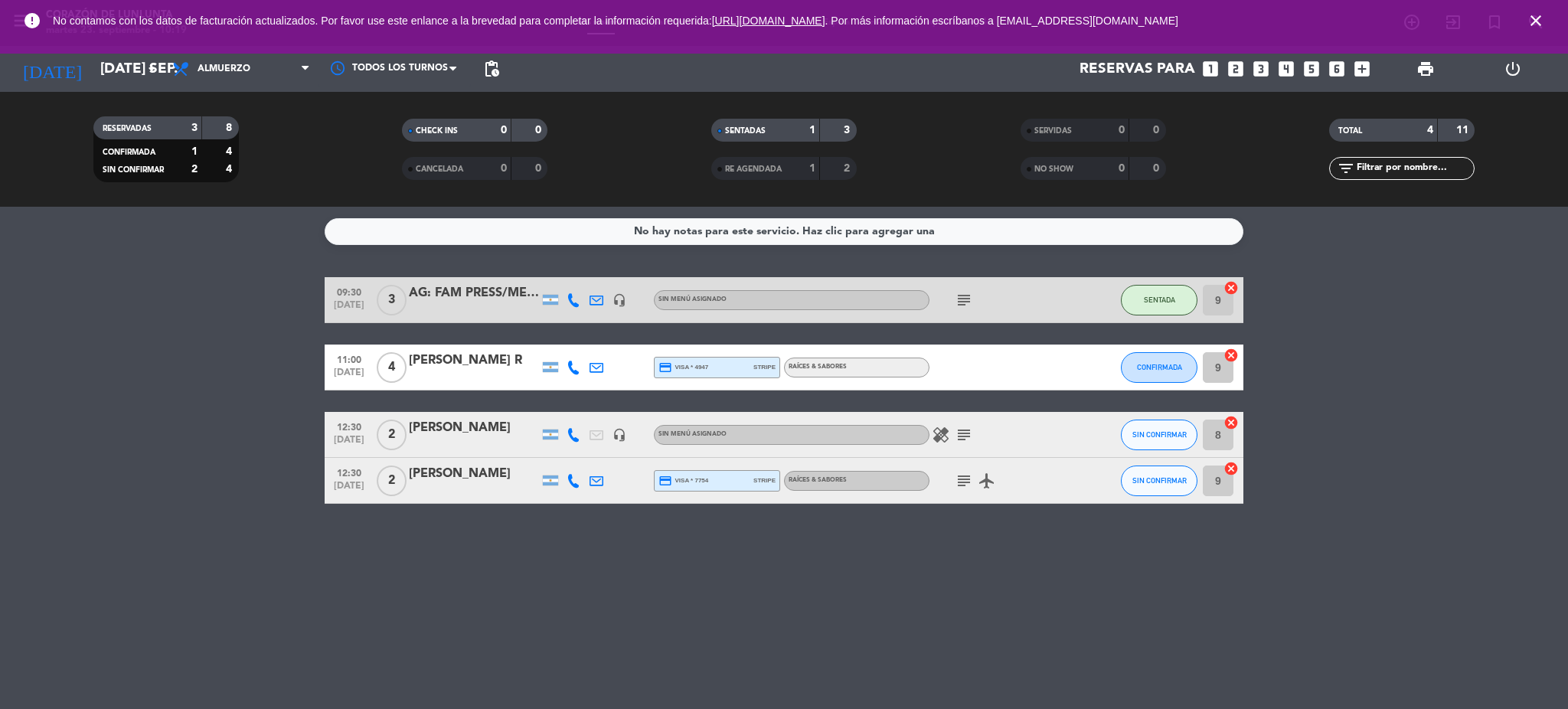
type input "mié. [DATE]"
